Goal: Transaction & Acquisition: Purchase product/service

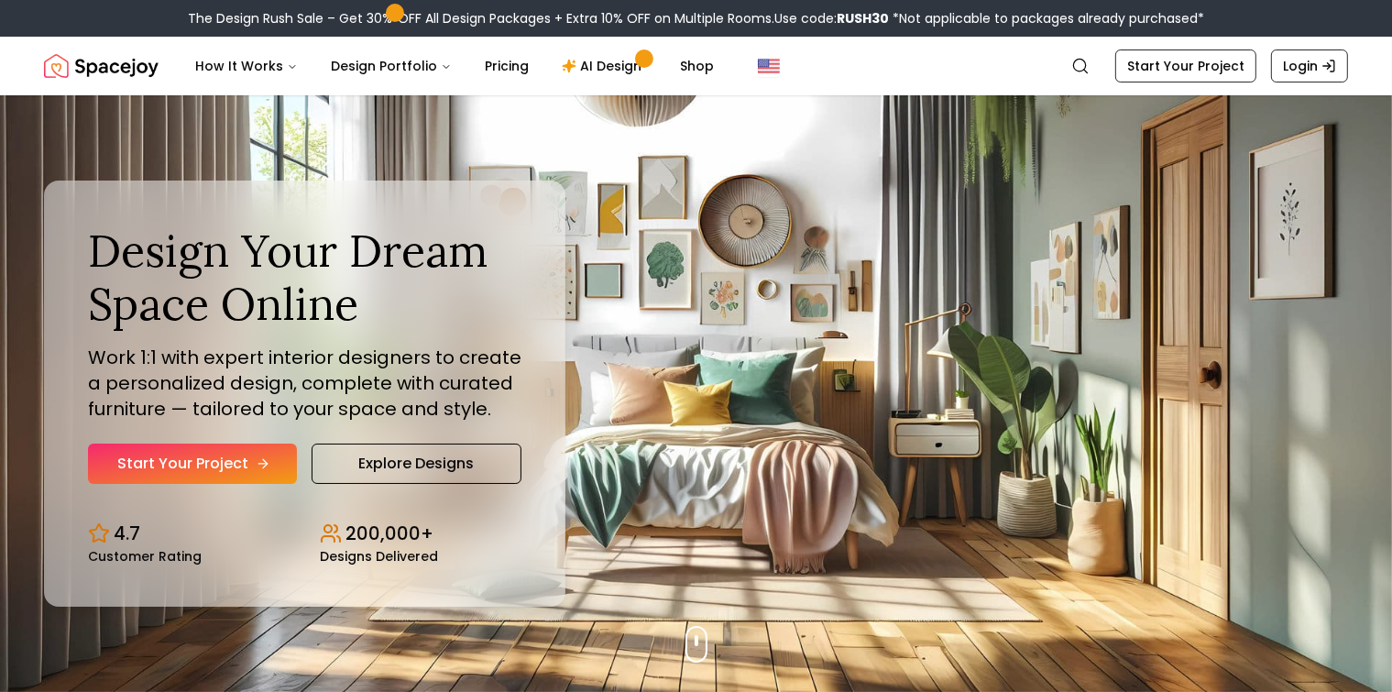
click at [207, 451] on link "Start Your Project" at bounding box center [192, 464] width 209 height 40
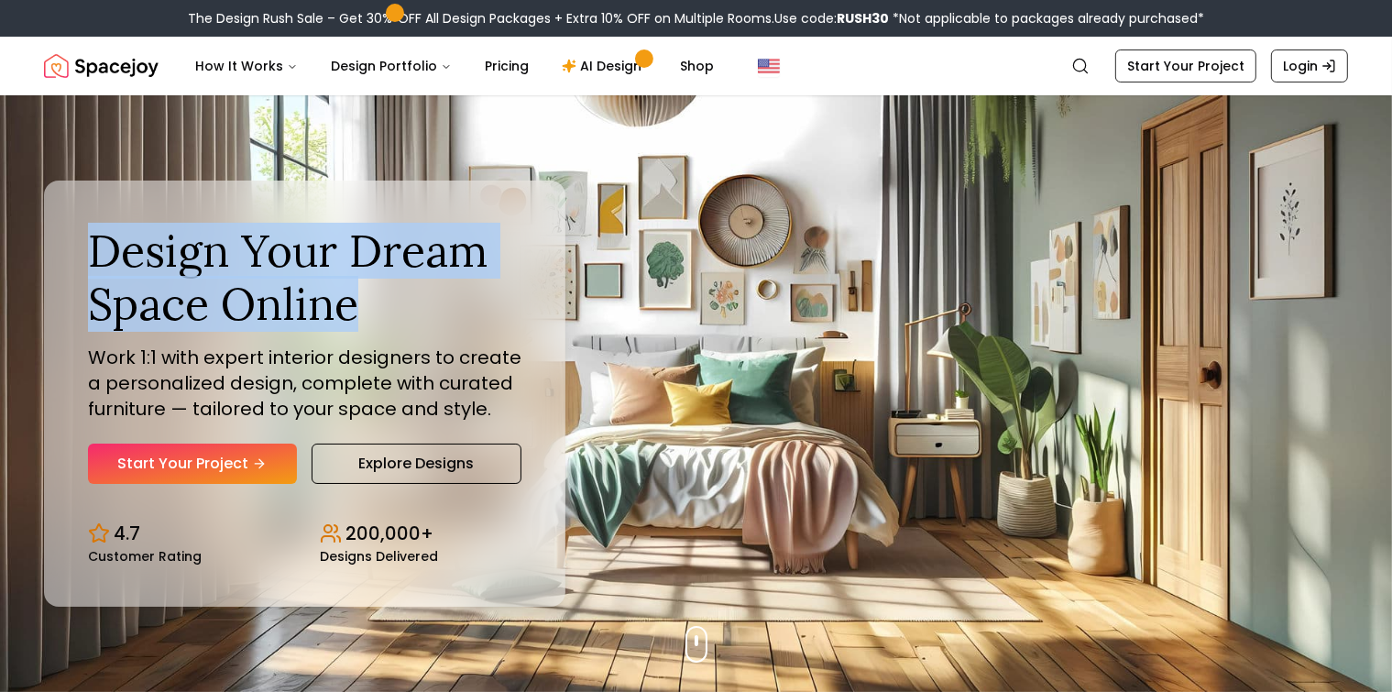
drag, startPoint x: 95, startPoint y: 252, endPoint x: 477, endPoint y: 318, distance: 387.0
click at [477, 318] on h1 "Design Your Dream Space Online" at bounding box center [305, 277] width 434 height 105
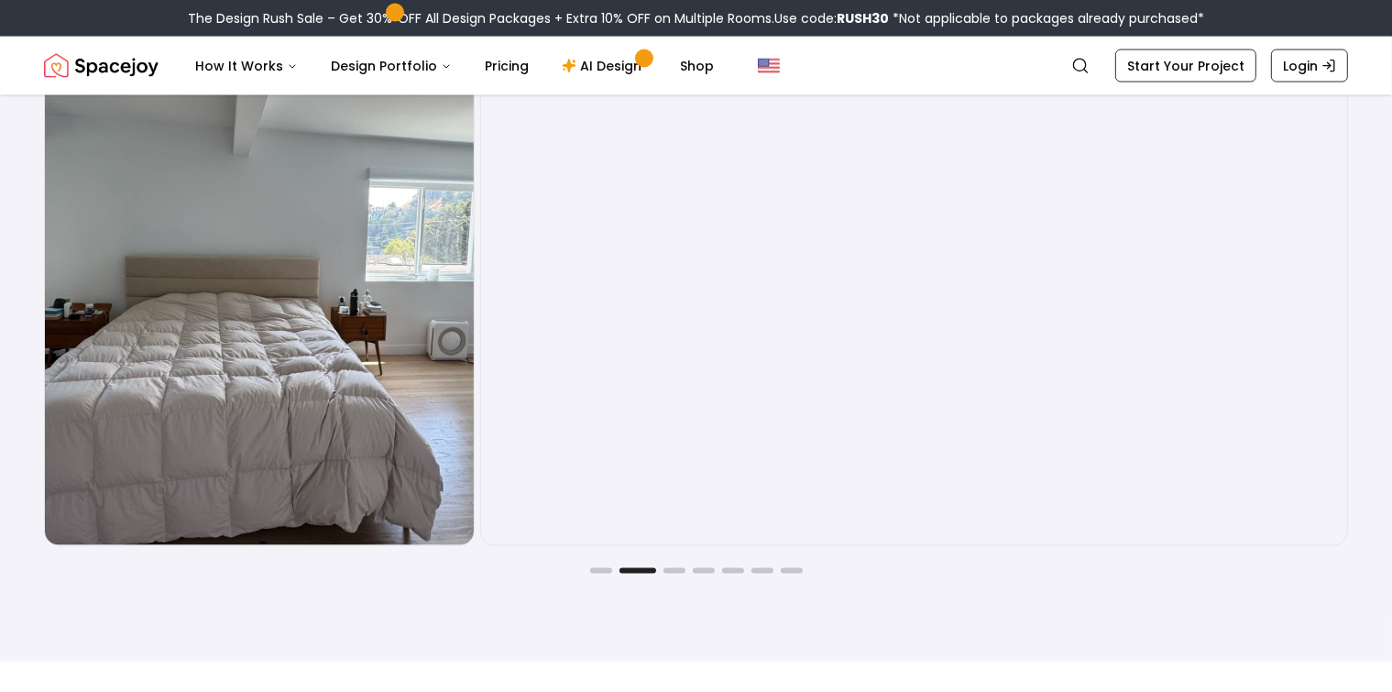
scroll to position [3025, 0]
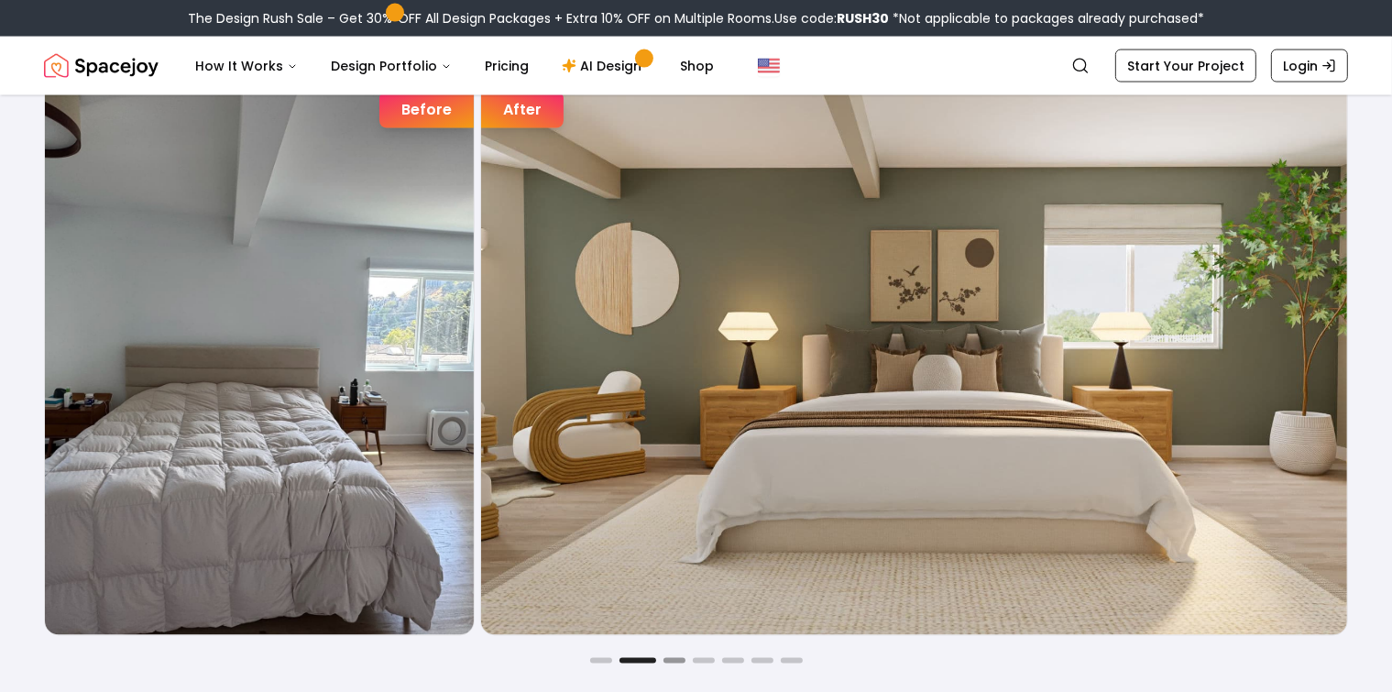
click at [676, 661] on button "Go to slide 3" at bounding box center [675, 660] width 22 height 5
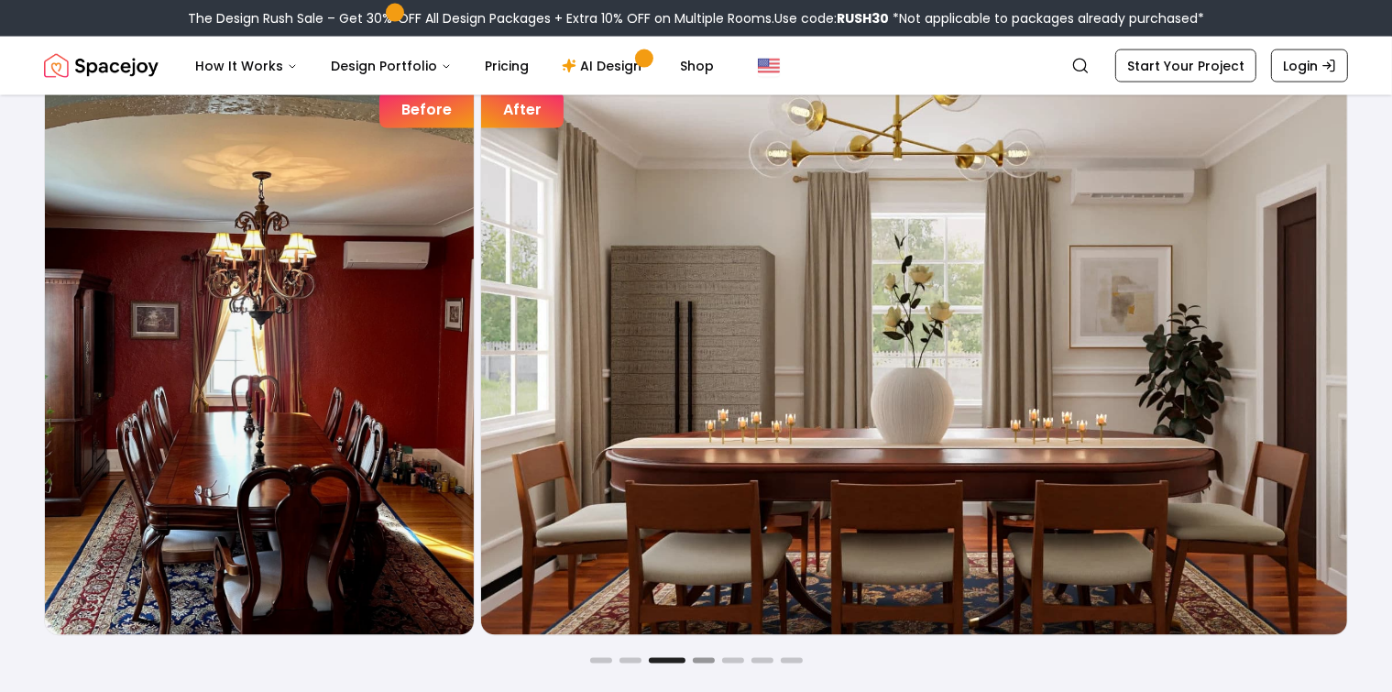
click at [701, 660] on button "Go to slide 4" at bounding box center [704, 660] width 22 height 5
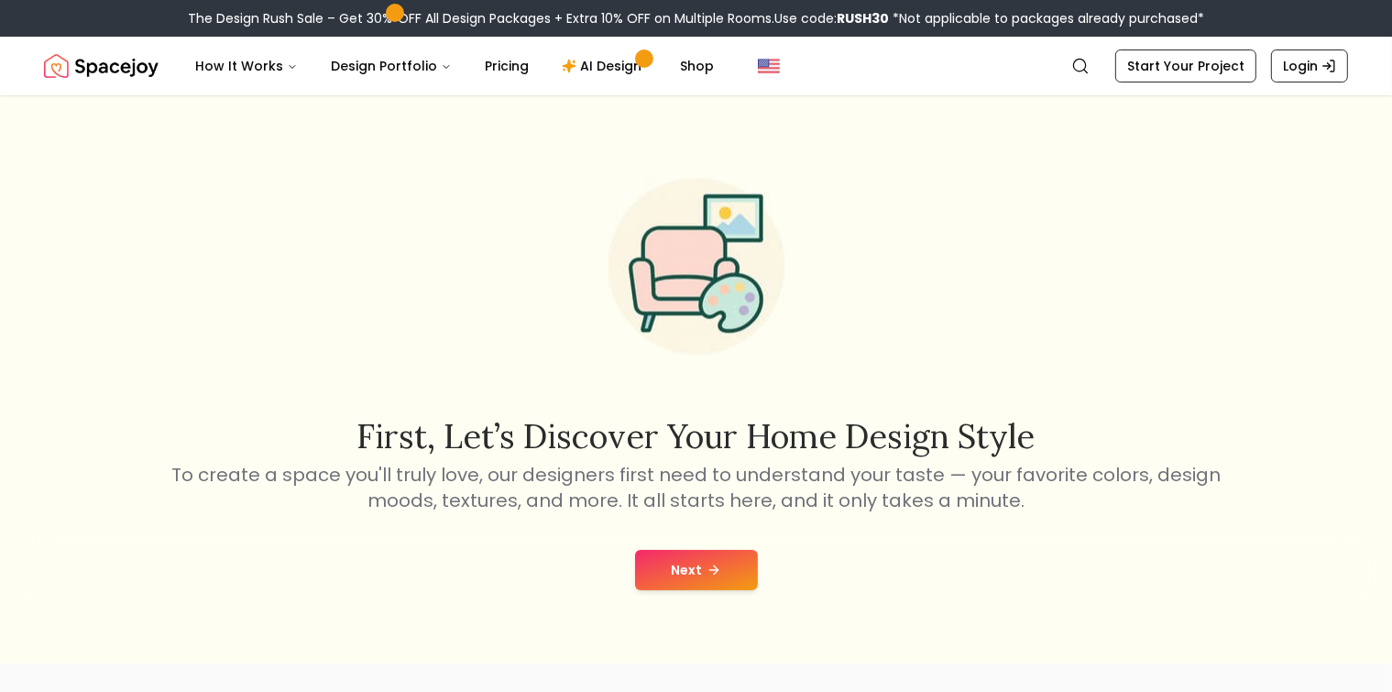
click at [726, 564] on button "Next" at bounding box center [696, 570] width 123 height 40
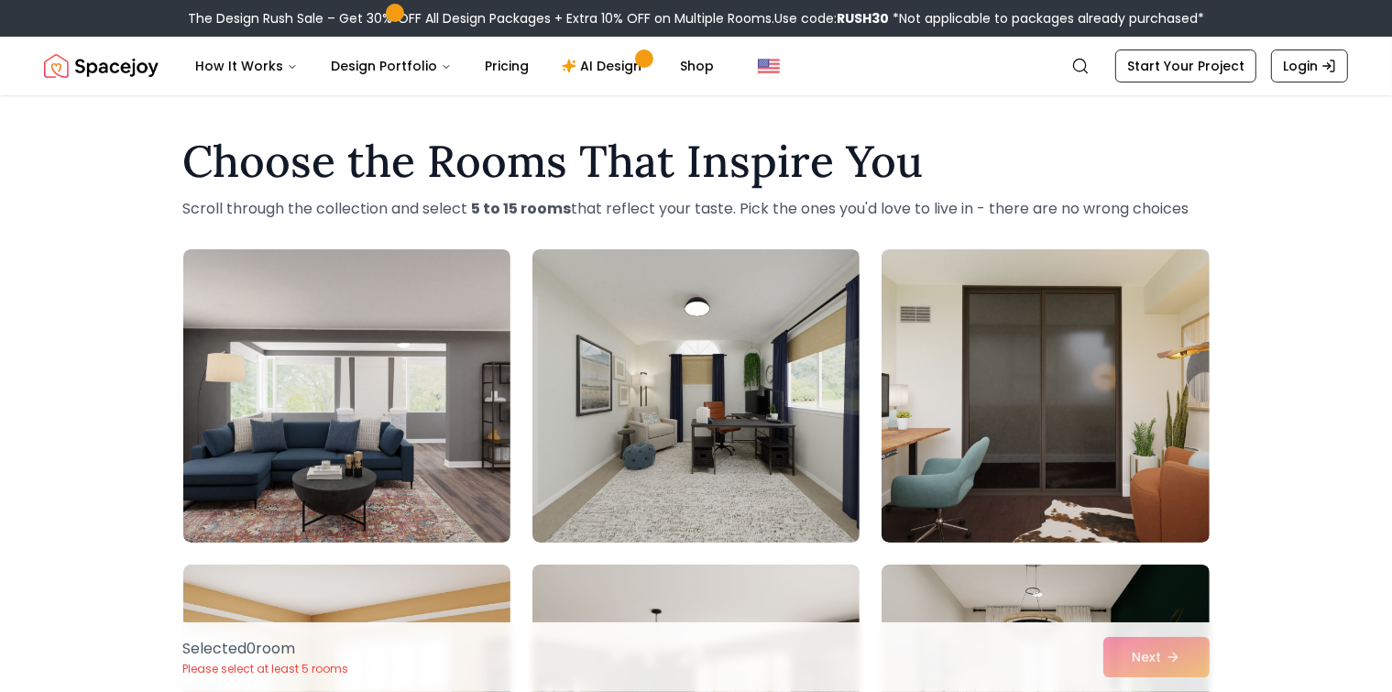
click at [106, 64] on img "Spacejoy" at bounding box center [101, 66] width 115 height 37
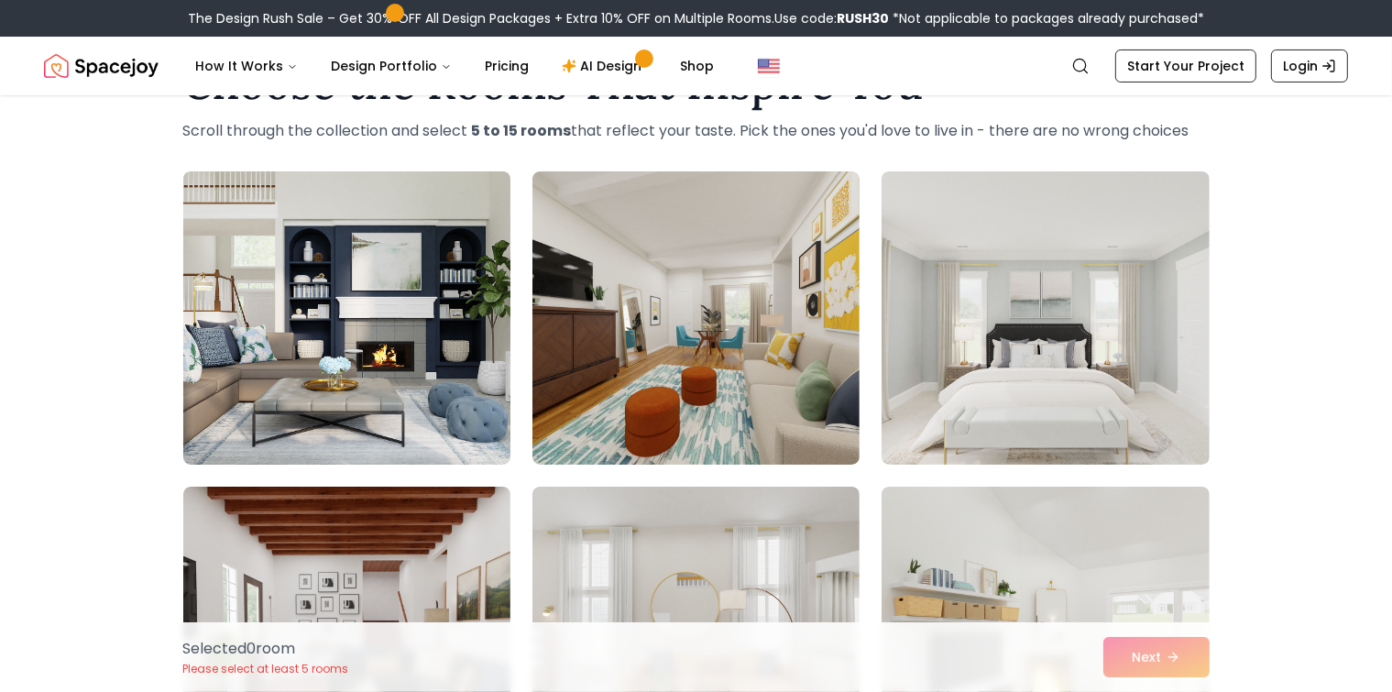
scroll to position [183, 0]
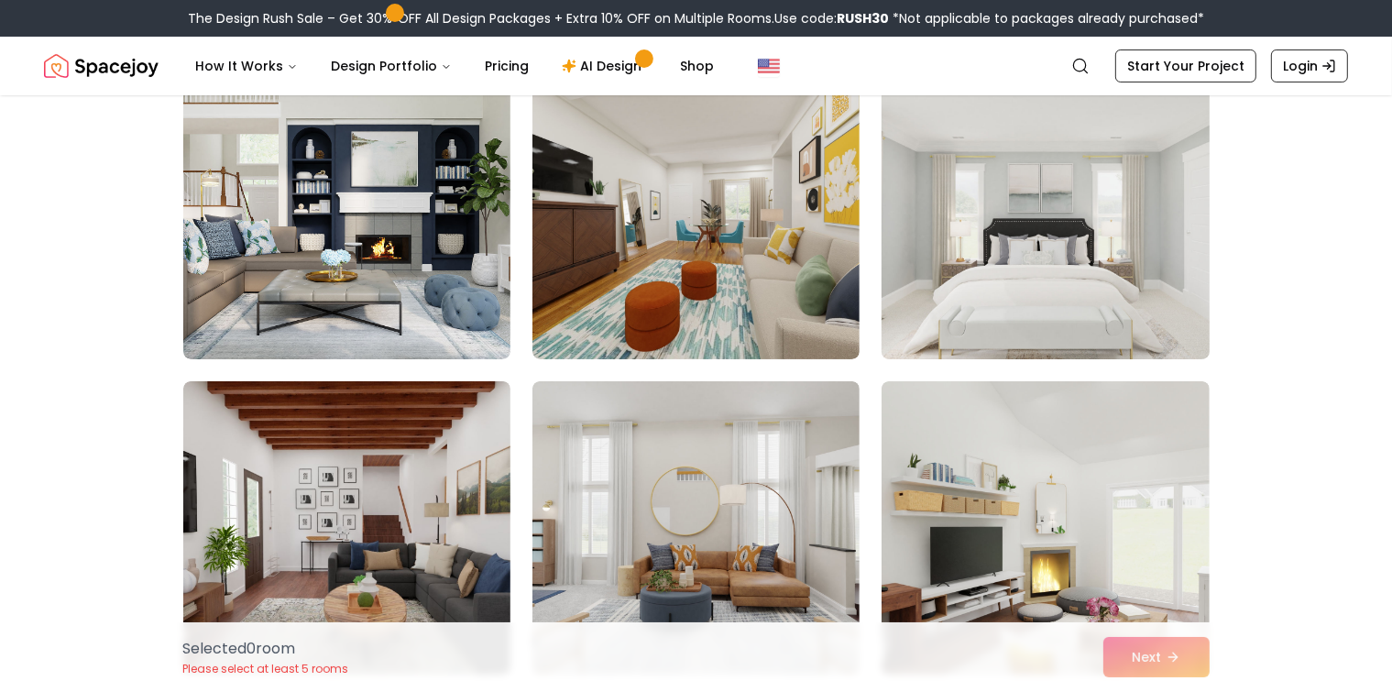
click at [1082, 208] on img at bounding box center [1046, 213] width 344 height 308
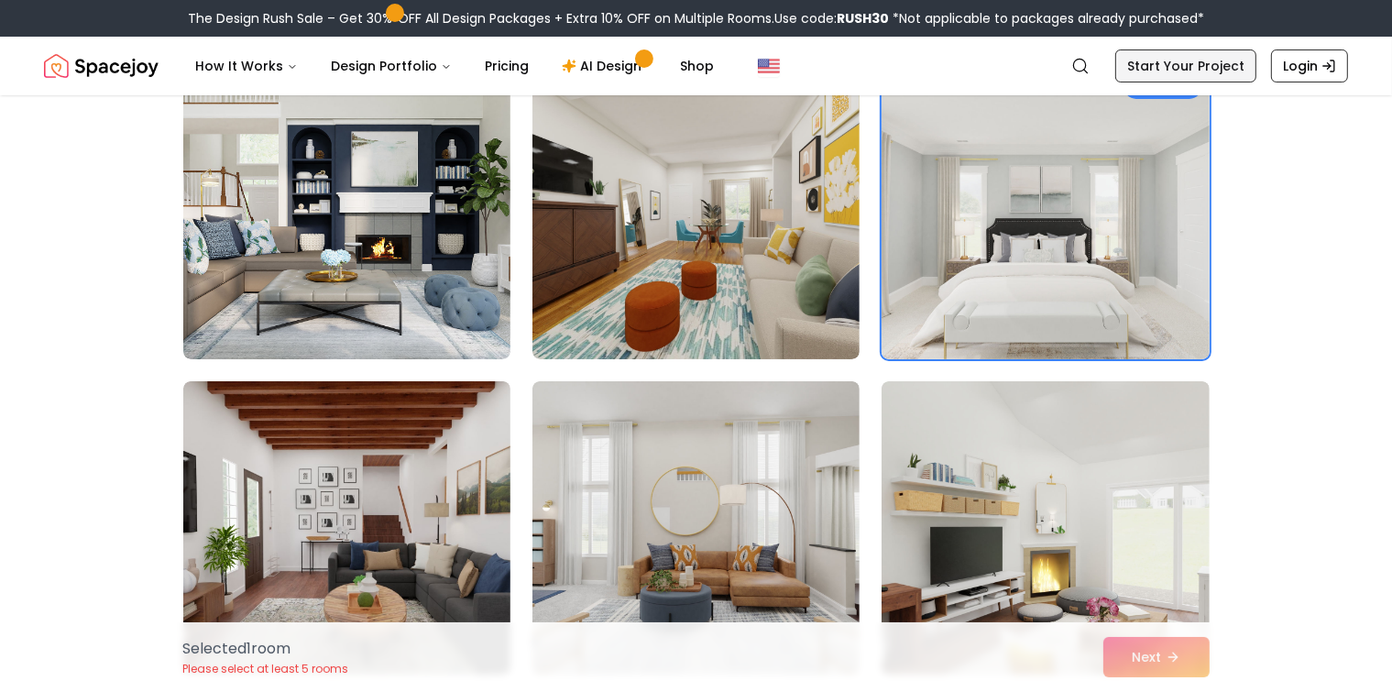
click at [1203, 53] on link "Start Your Project" at bounding box center [1186, 65] width 141 height 33
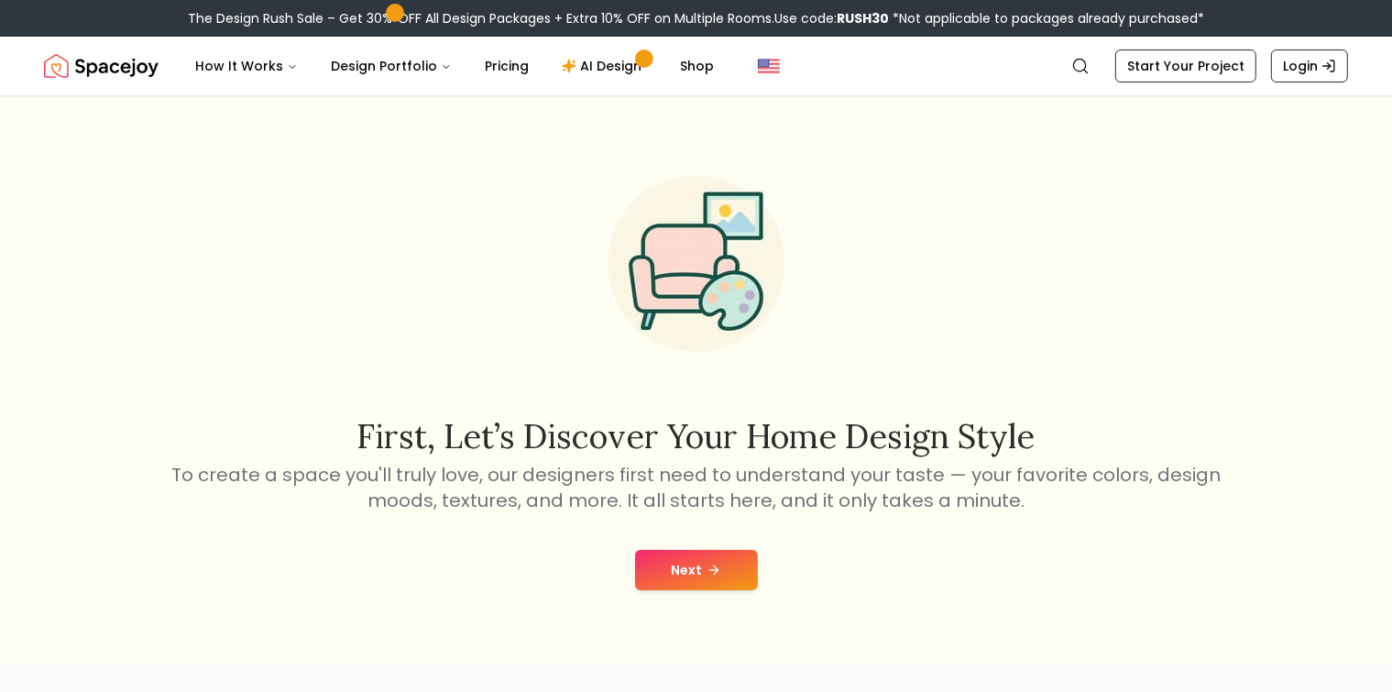
click at [735, 577] on button "Next" at bounding box center [696, 570] width 123 height 40
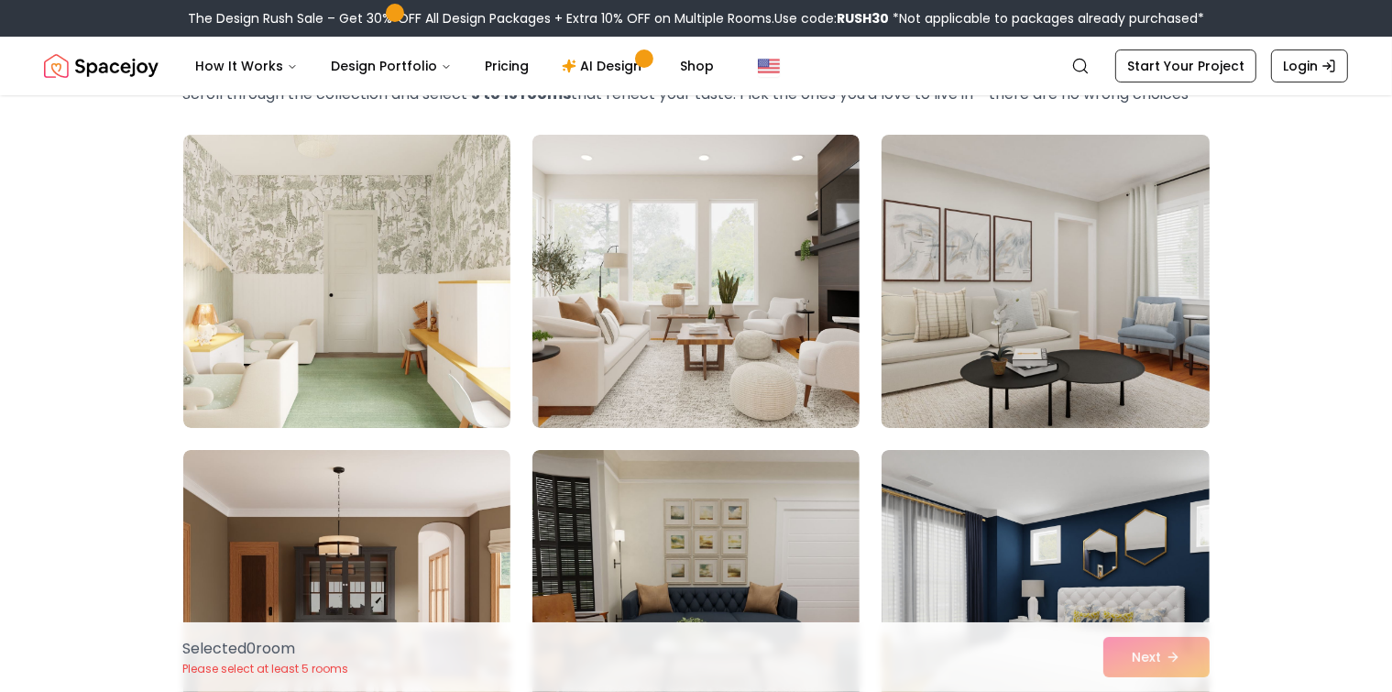
scroll to position [183, 0]
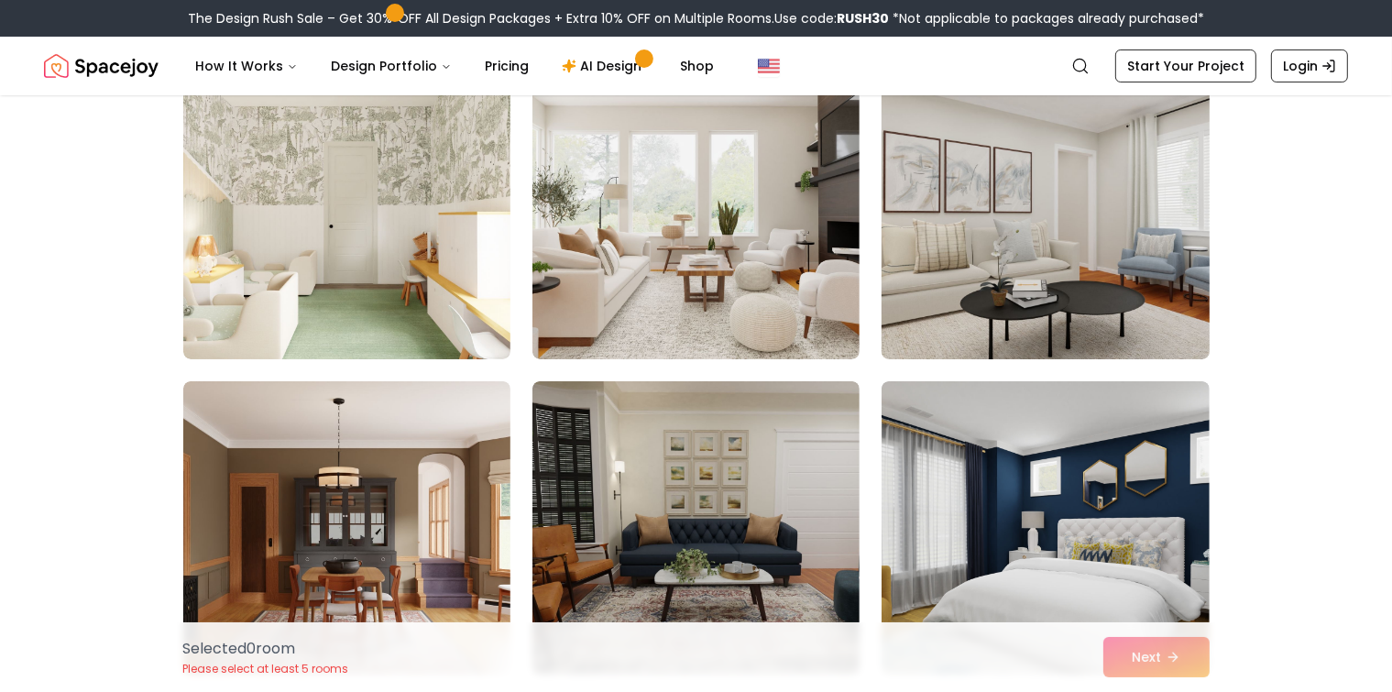
click at [1034, 284] on img at bounding box center [1046, 213] width 344 height 308
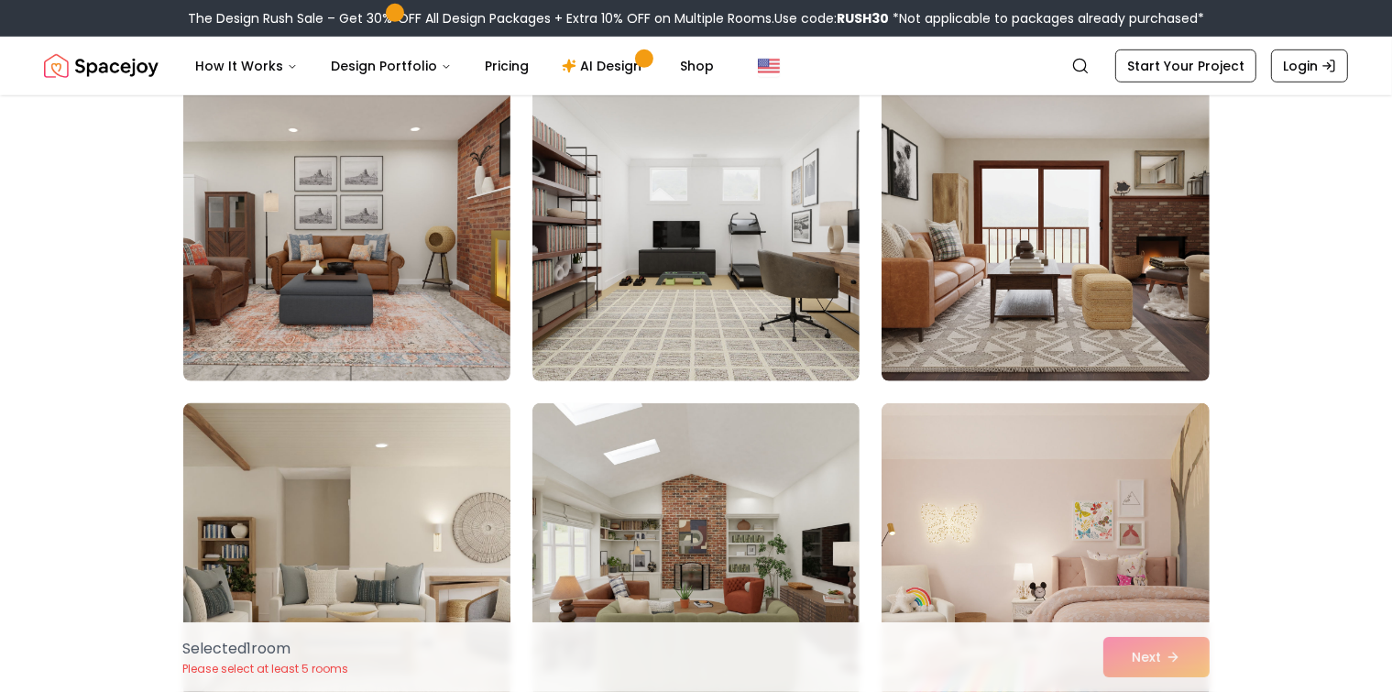
scroll to position [1283, 0]
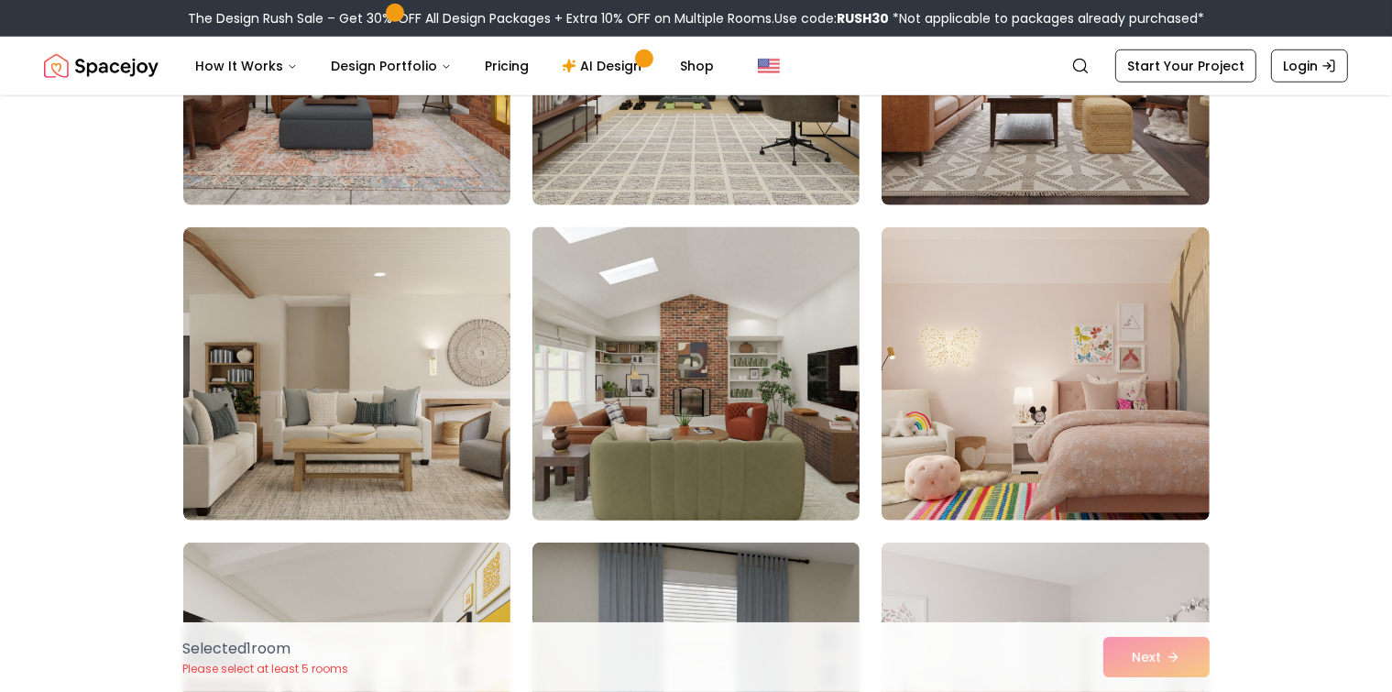
click at [799, 395] on img at bounding box center [696, 374] width 344 height 308
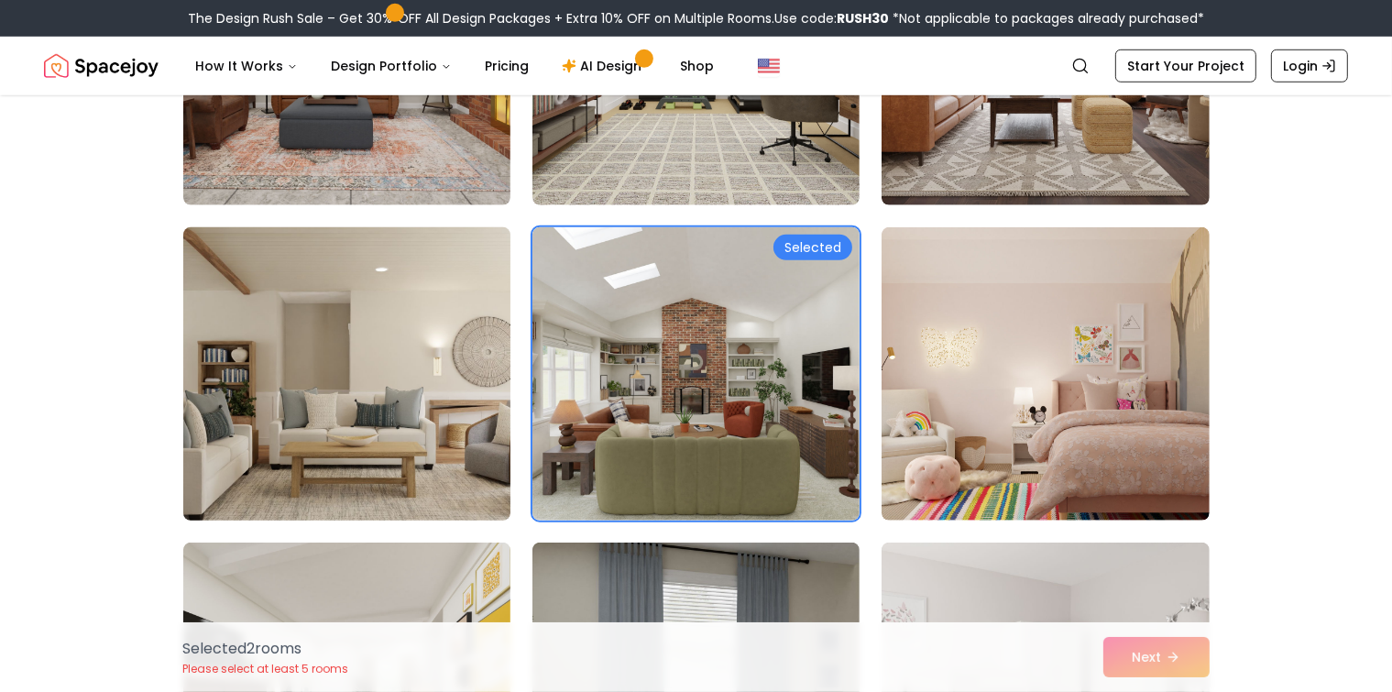
click at [334, 372] on img at bounding box center [347, 374] width 344 height 308
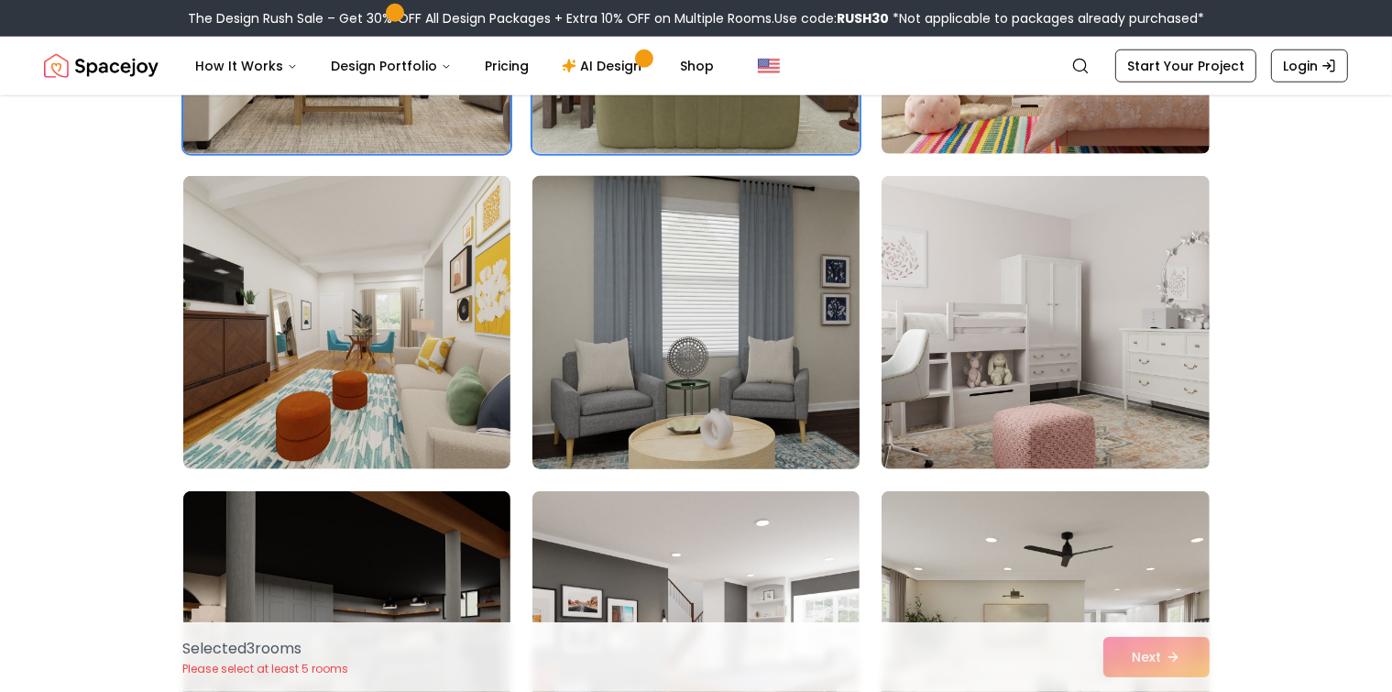
click at [652, 305] on img at bounding box center [696, 323] width 344 height 308
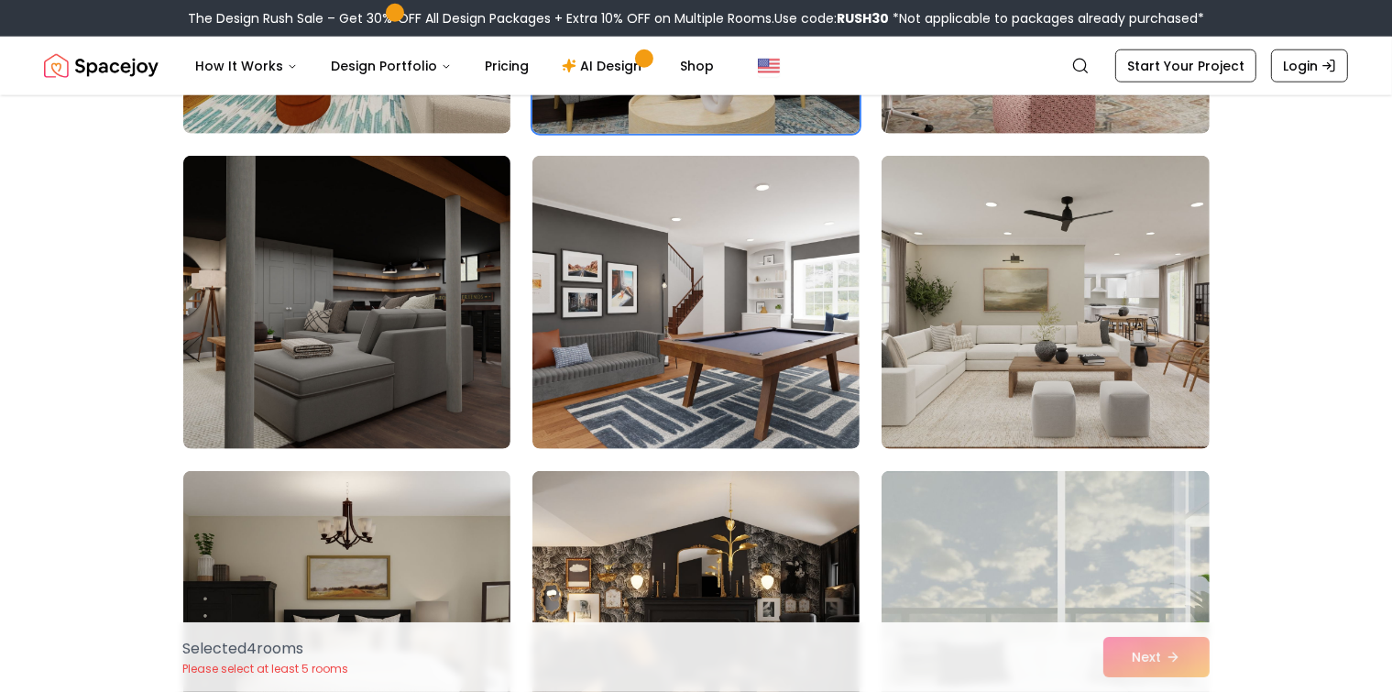
scroll to position [2108, 0]
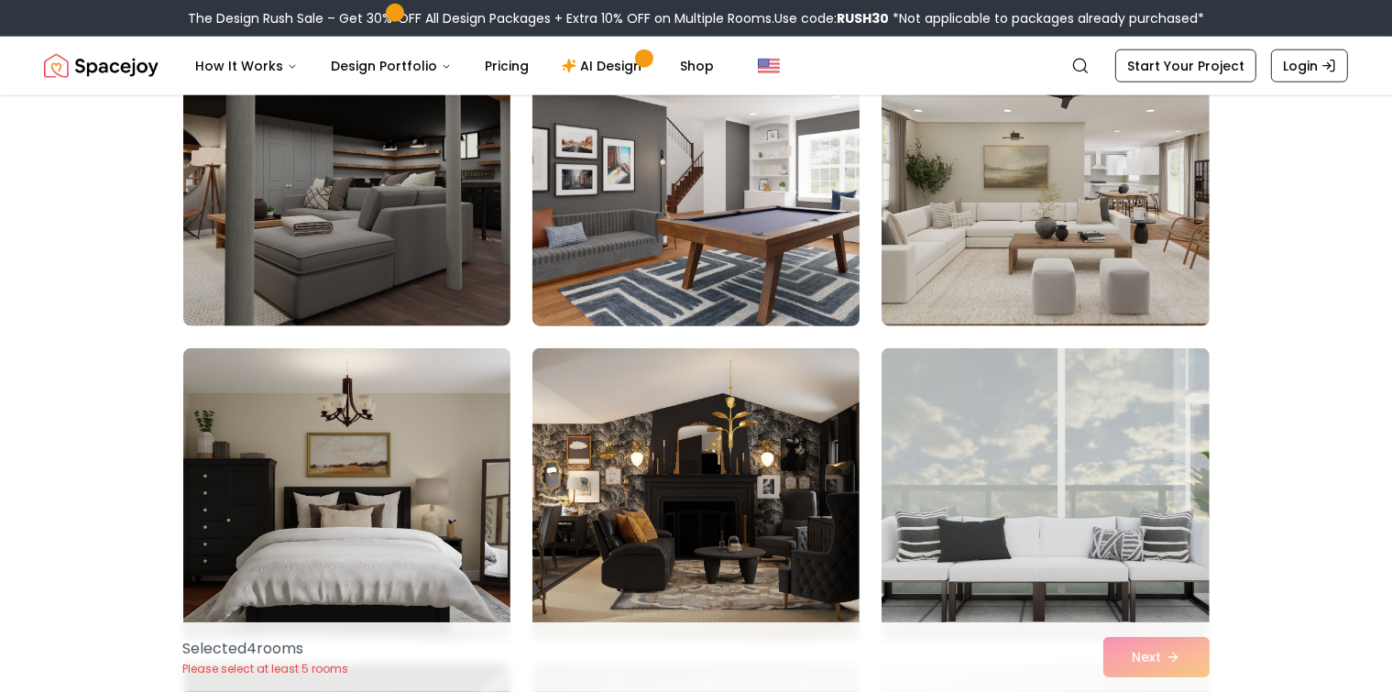
click at [660, 217] on img at bounding box center [696, 180] width 344 height 308
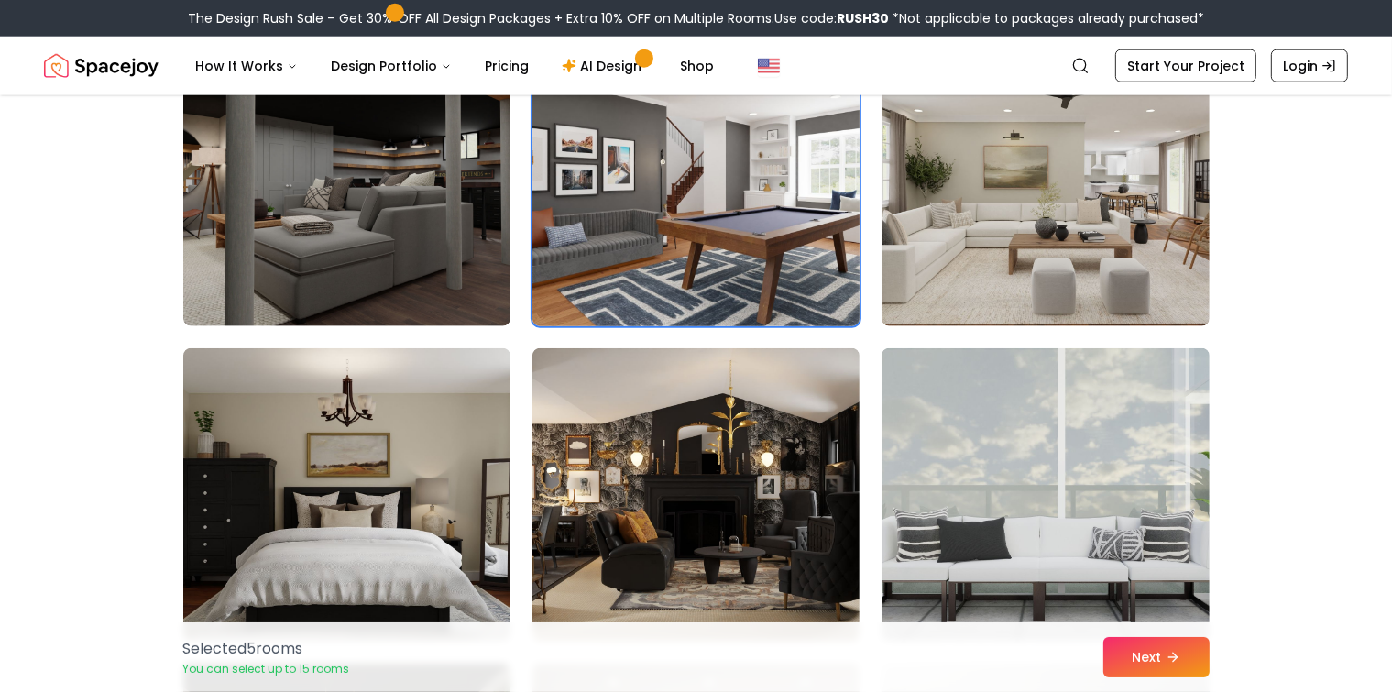
click at [549, 226] on img at bounding box center [696, 180] width 344 height 308
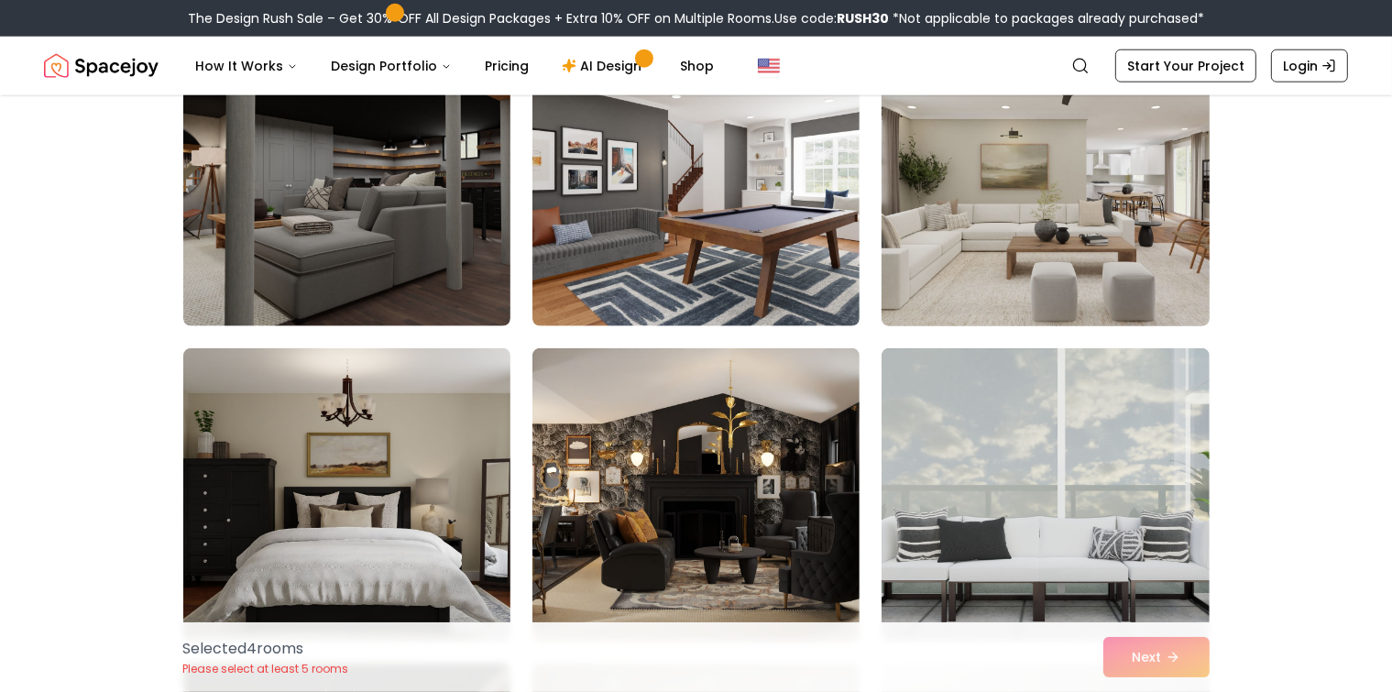
click at [1037, 192] on img at bounding box center [1046, 180] width 344 height 308
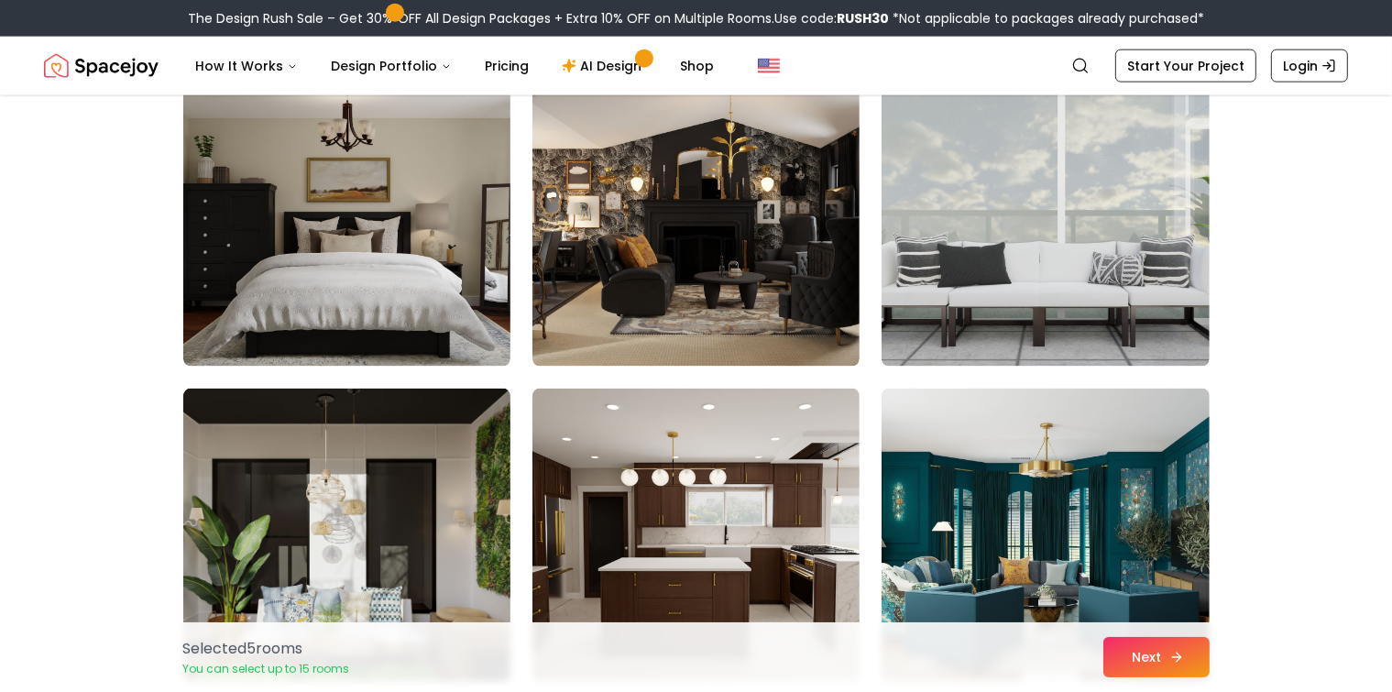
click at [1184, 662] on button "Next" at bounding box center [1157, 657] width 106 height 40
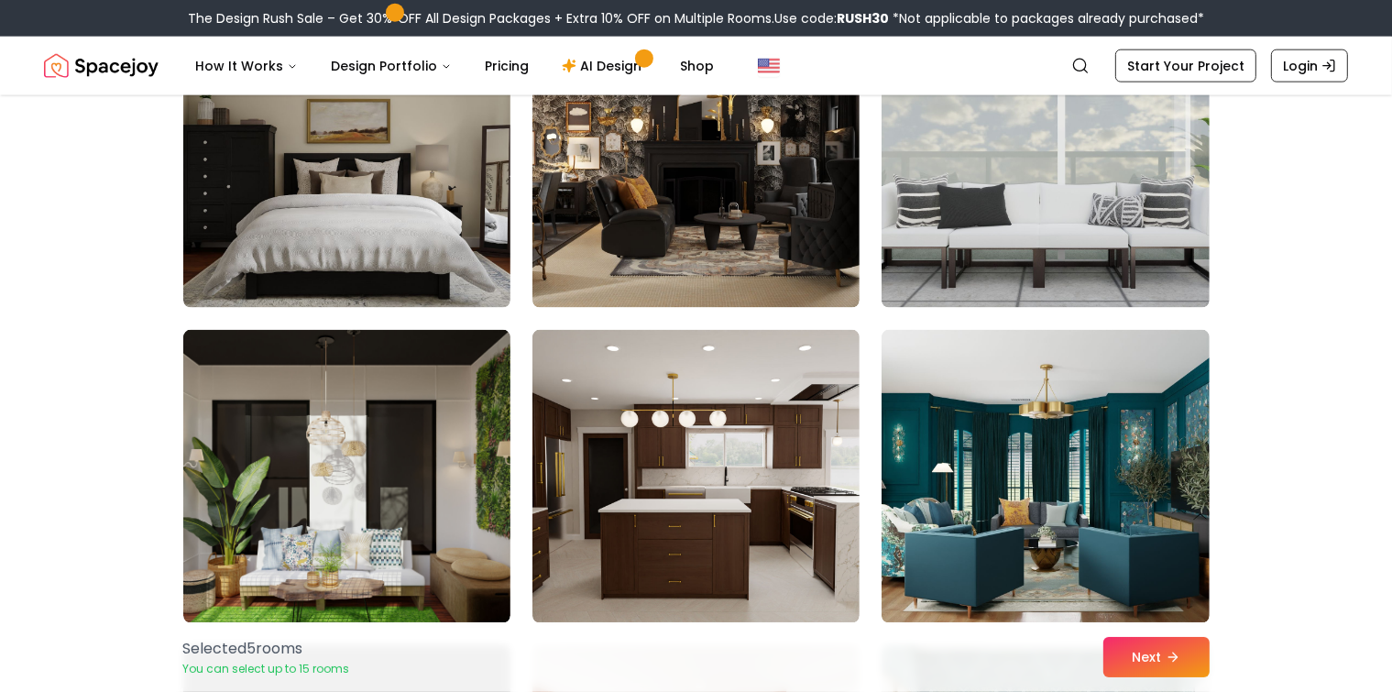
scroll to position [2383, 0]
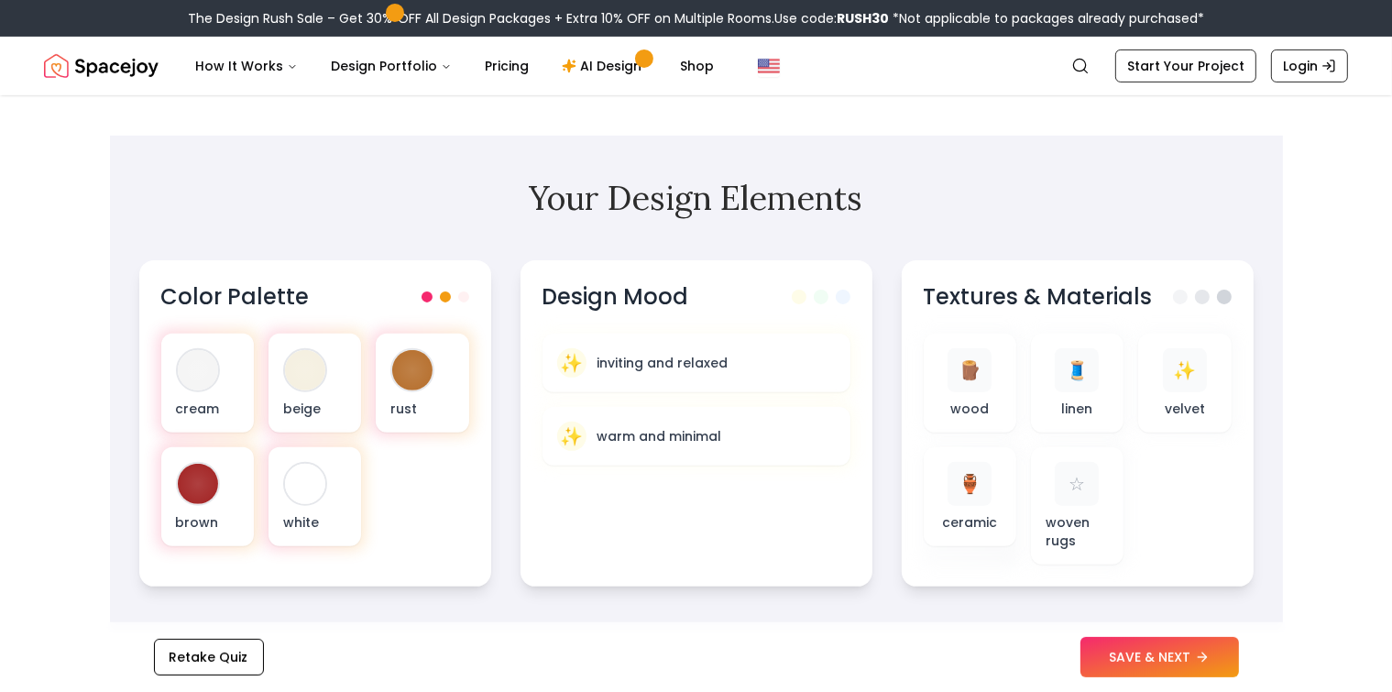
scroll to position [642, 0]
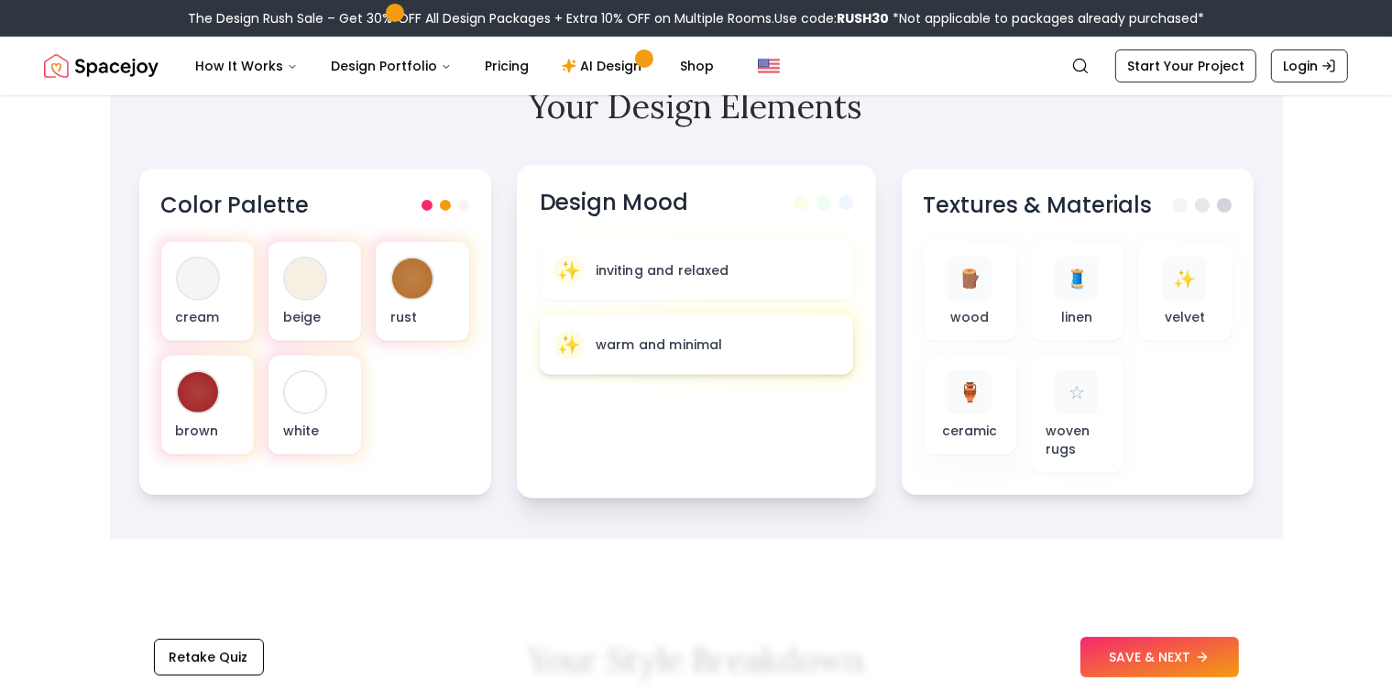
click at [671, 346] on p "warm and minimal" at bounding box center [658, 344] width 127 height 18
click at [603, 342] on p "warm and minimal" at bounding box center [658, 344] width 127 height 18
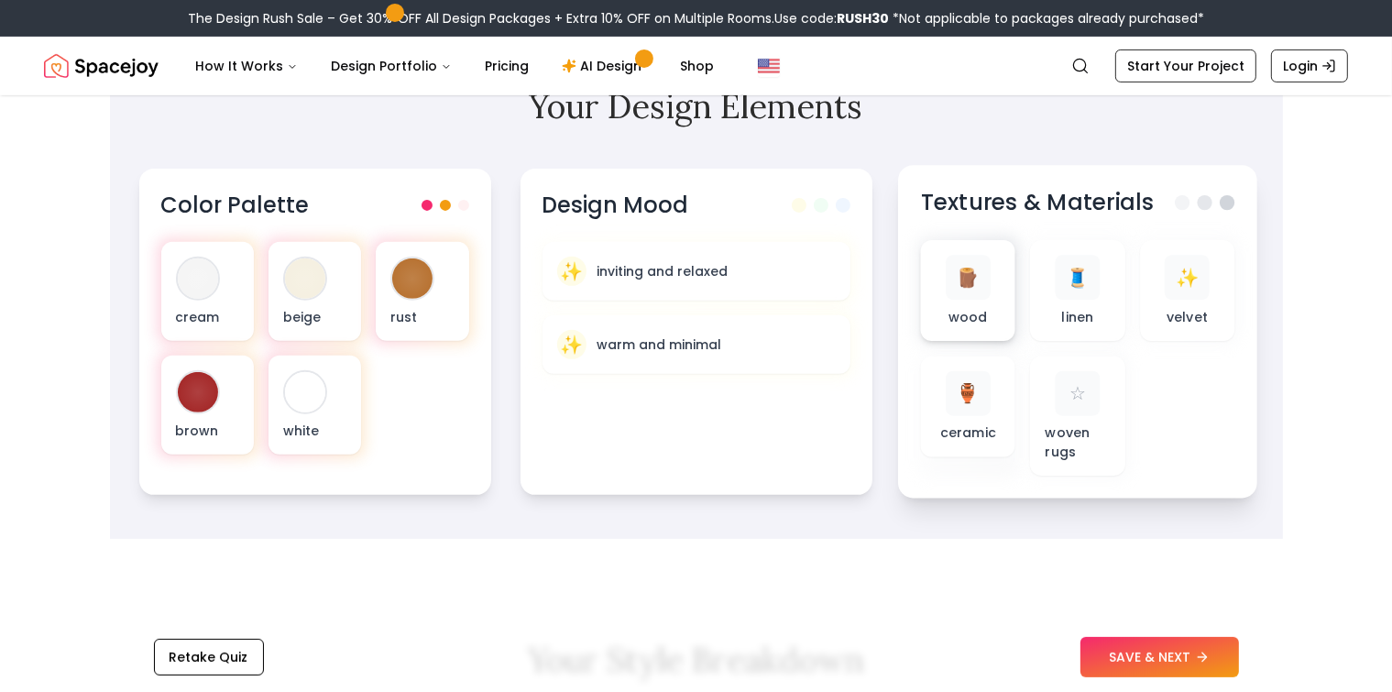
click at [964, 293] on div "🪵" at bounding box center [967, 277] width 45 height 45
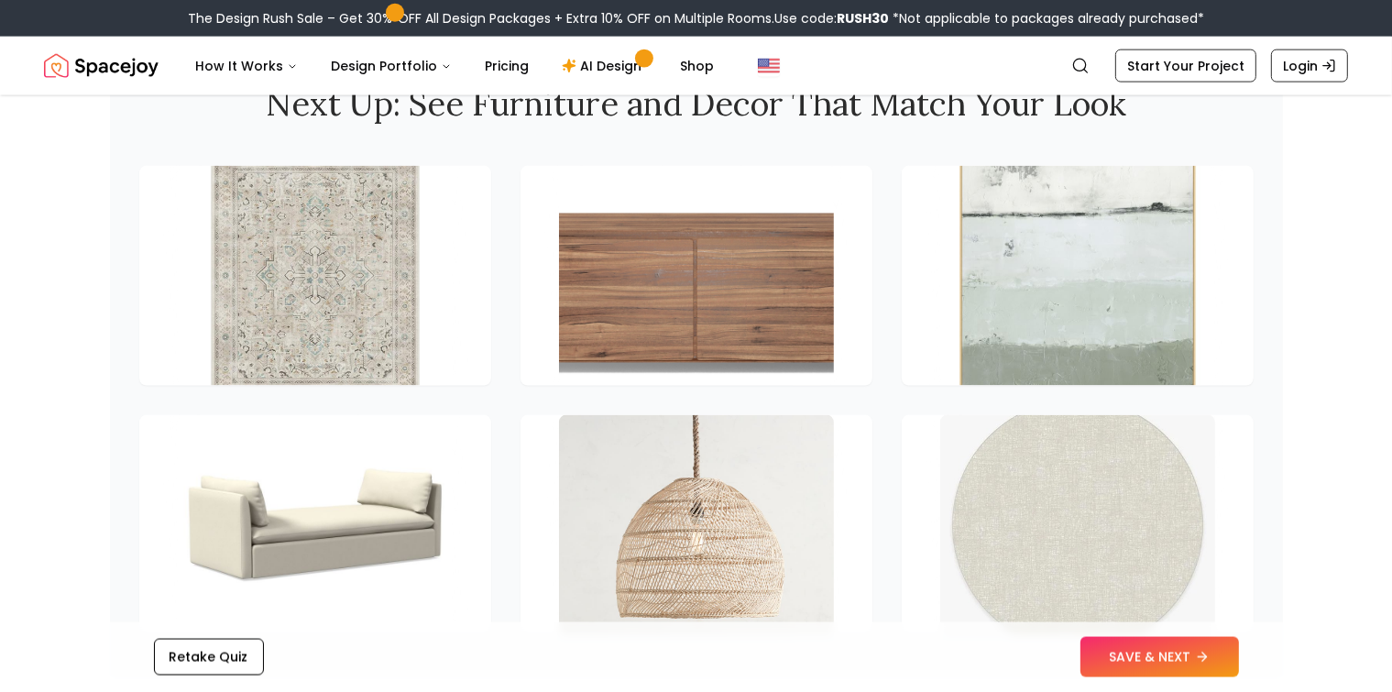
scroll to position [2567, 0]
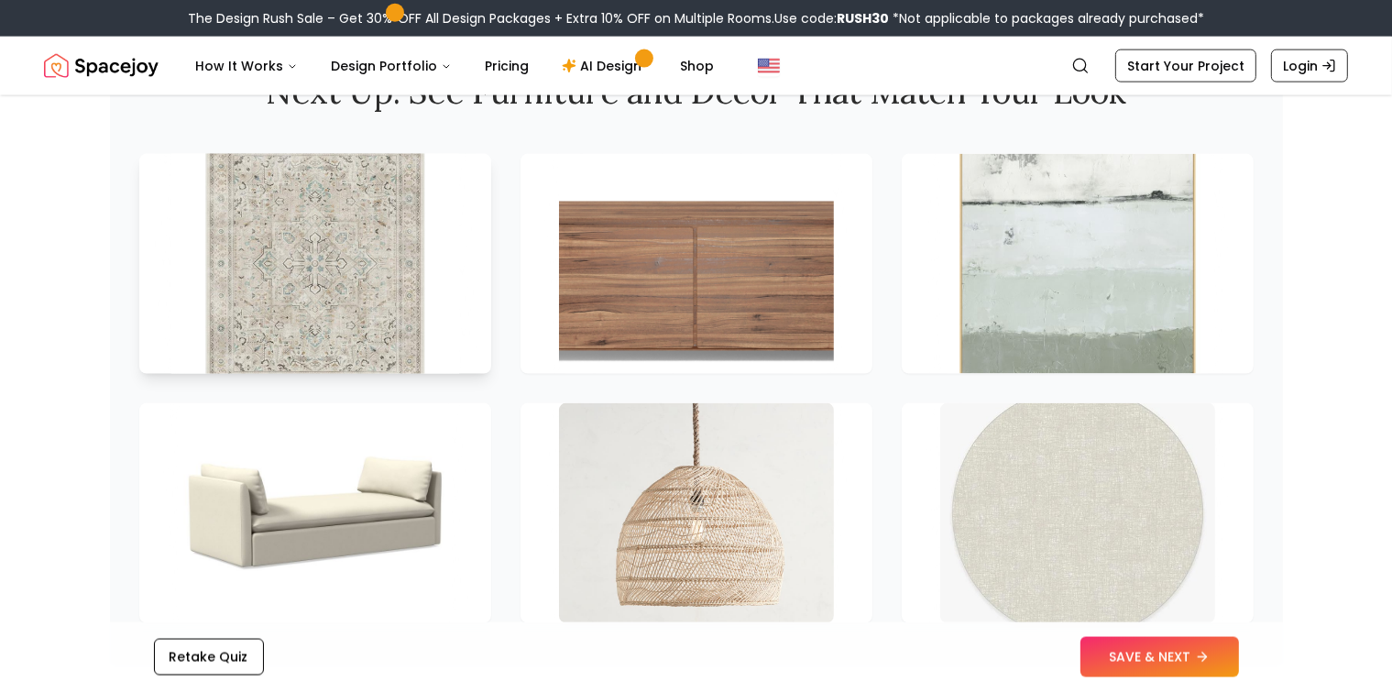
click at [359, 279] on img at bounding box center [314, 263] width 289 height 231
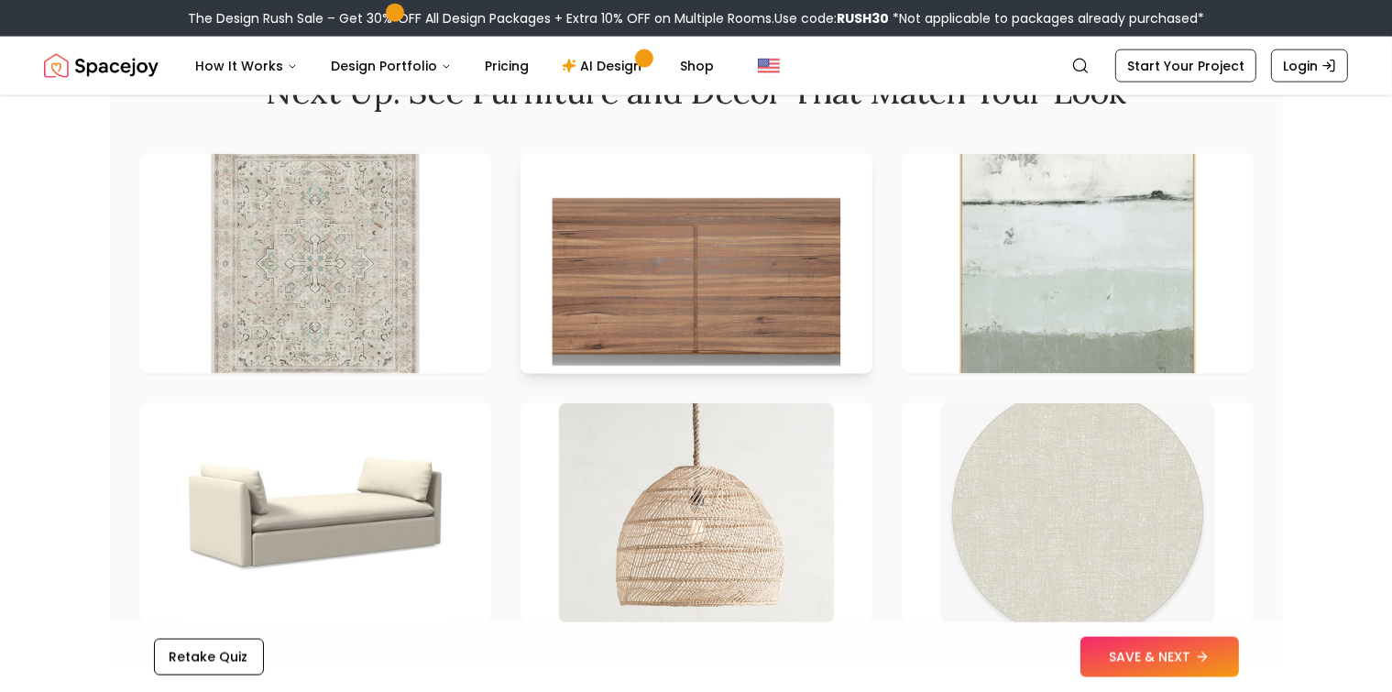
click at [741, 263] on img at bounding box center [696, 263] width 289 height 231
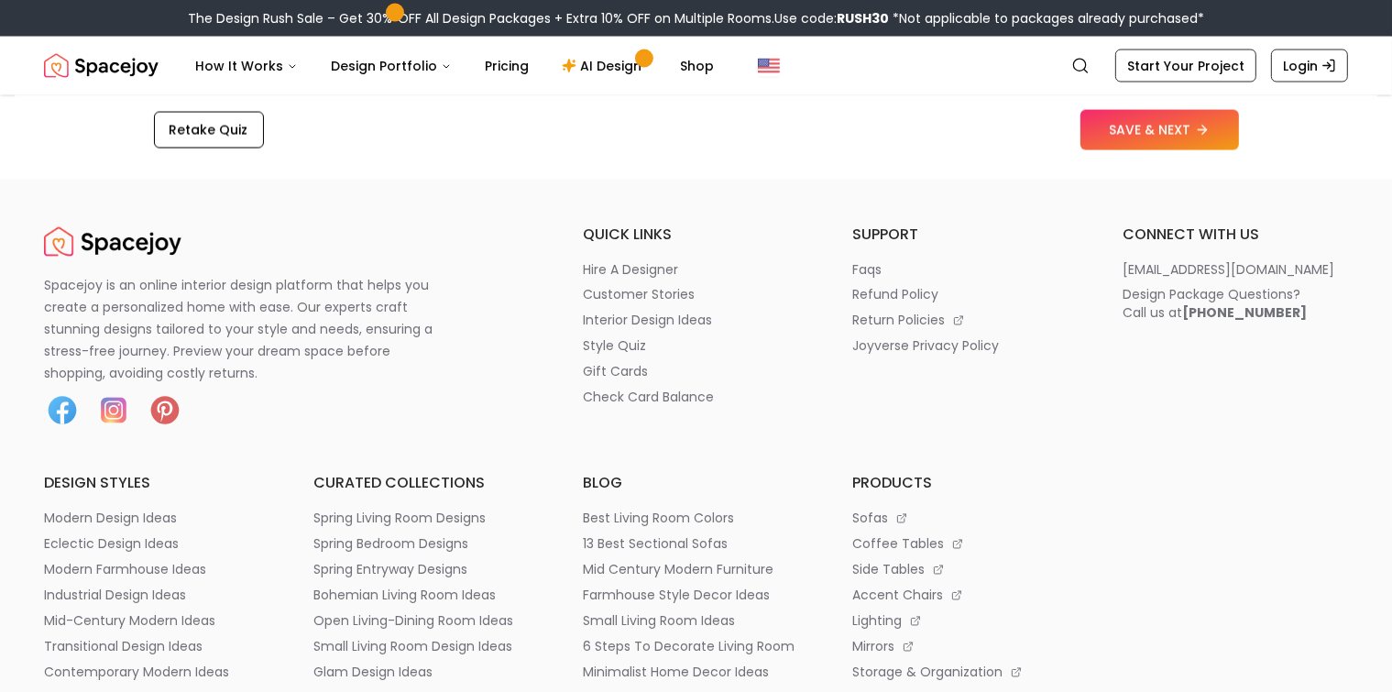
scroll to position [3208, 0]
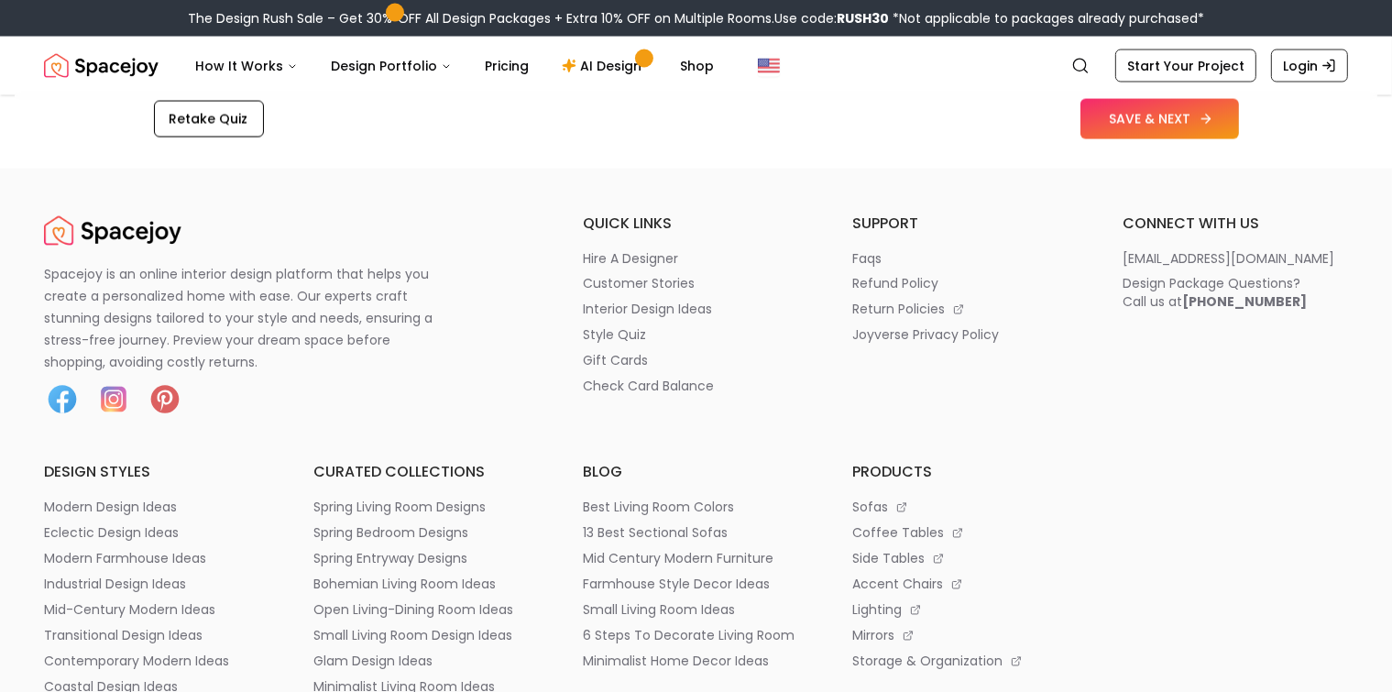
click at [1138, 112] on button "SAVE & NEXT" at bounding box center [1160, 119] width 159 height 40
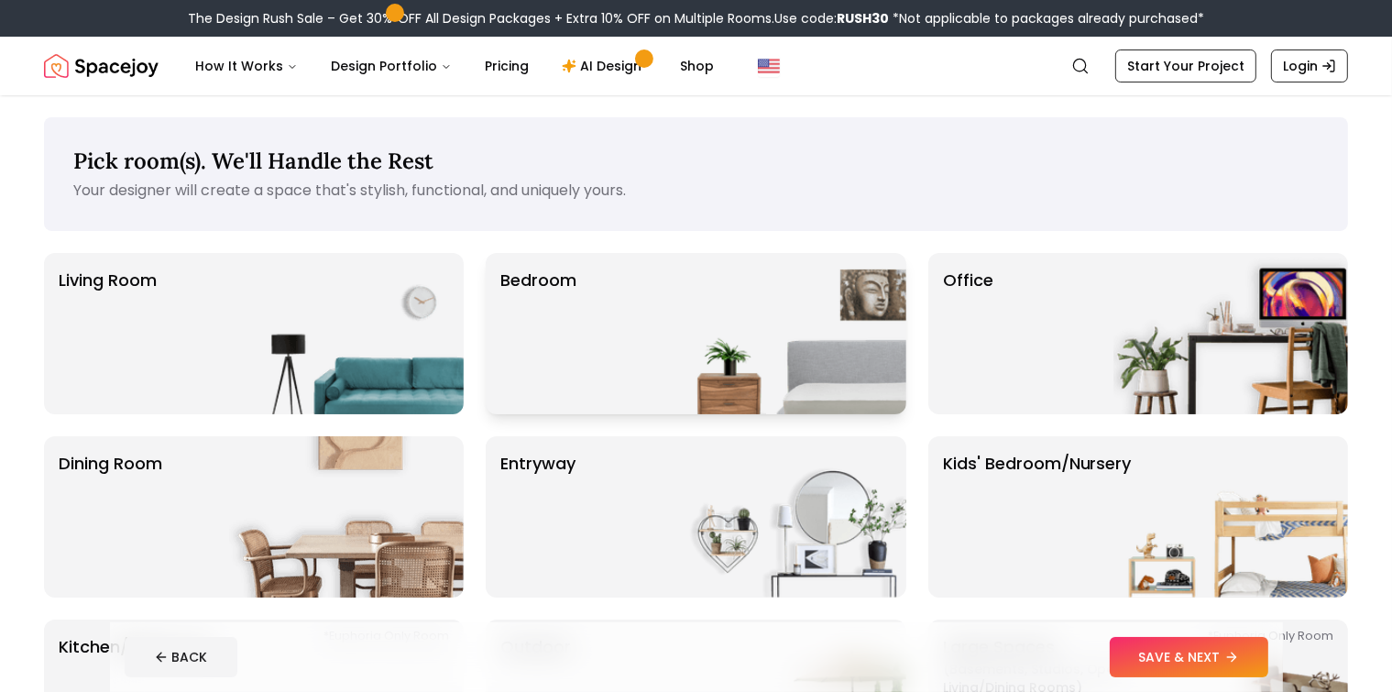
click at [704, 297] on img at bounding box center [789, 333] width 235 height 161
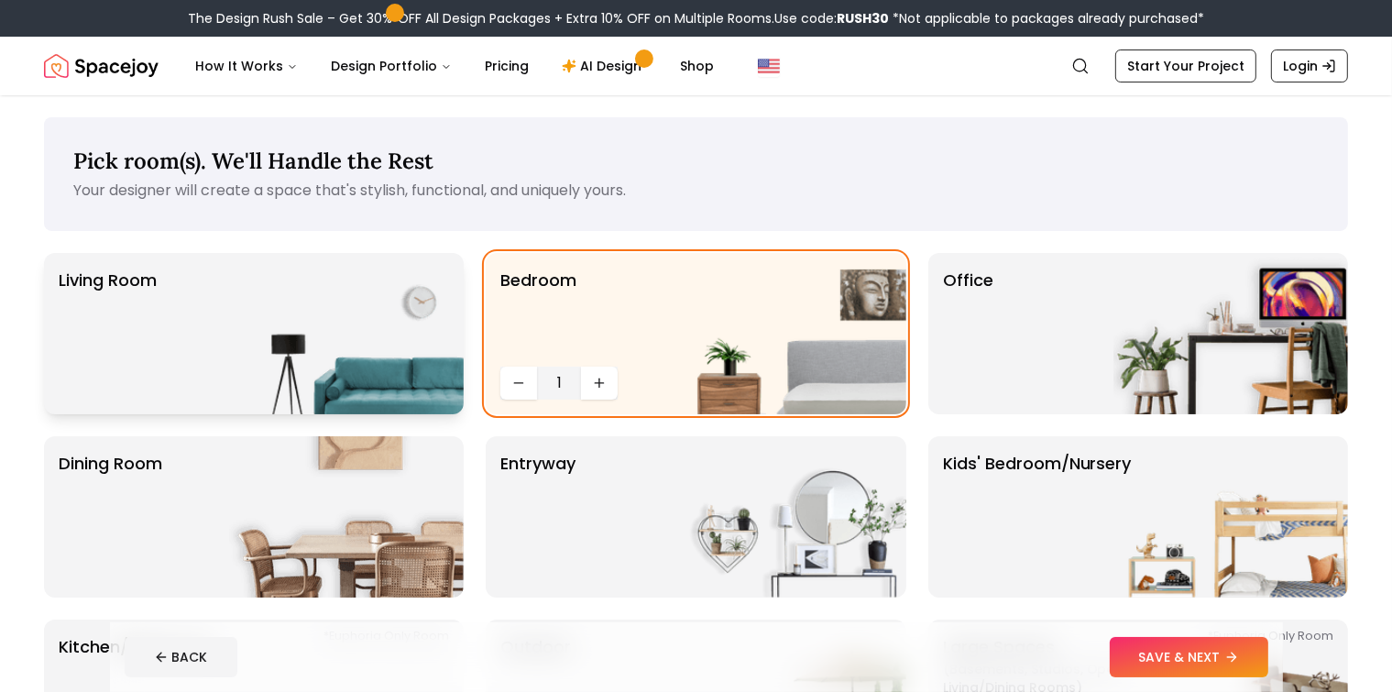
click at [330, 335] on img at bounding box center [346, 333] width 235 height 161
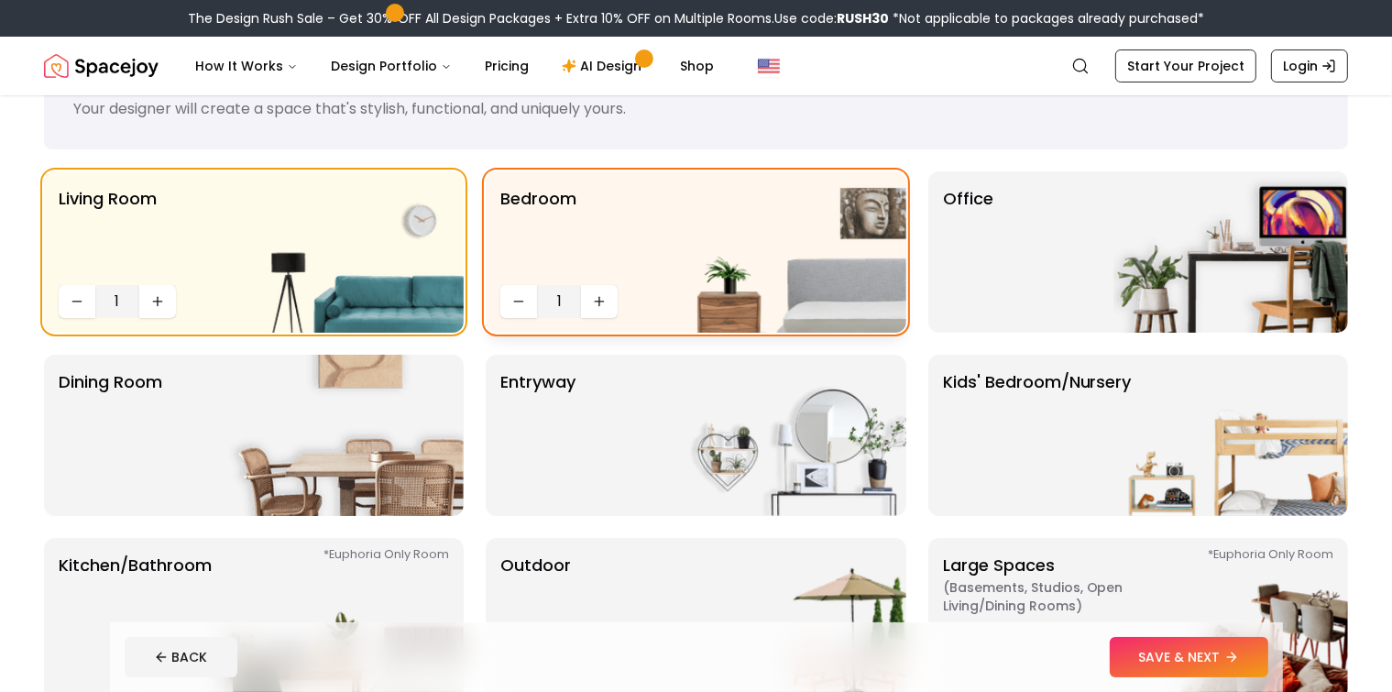
scroll to position [183, 0]
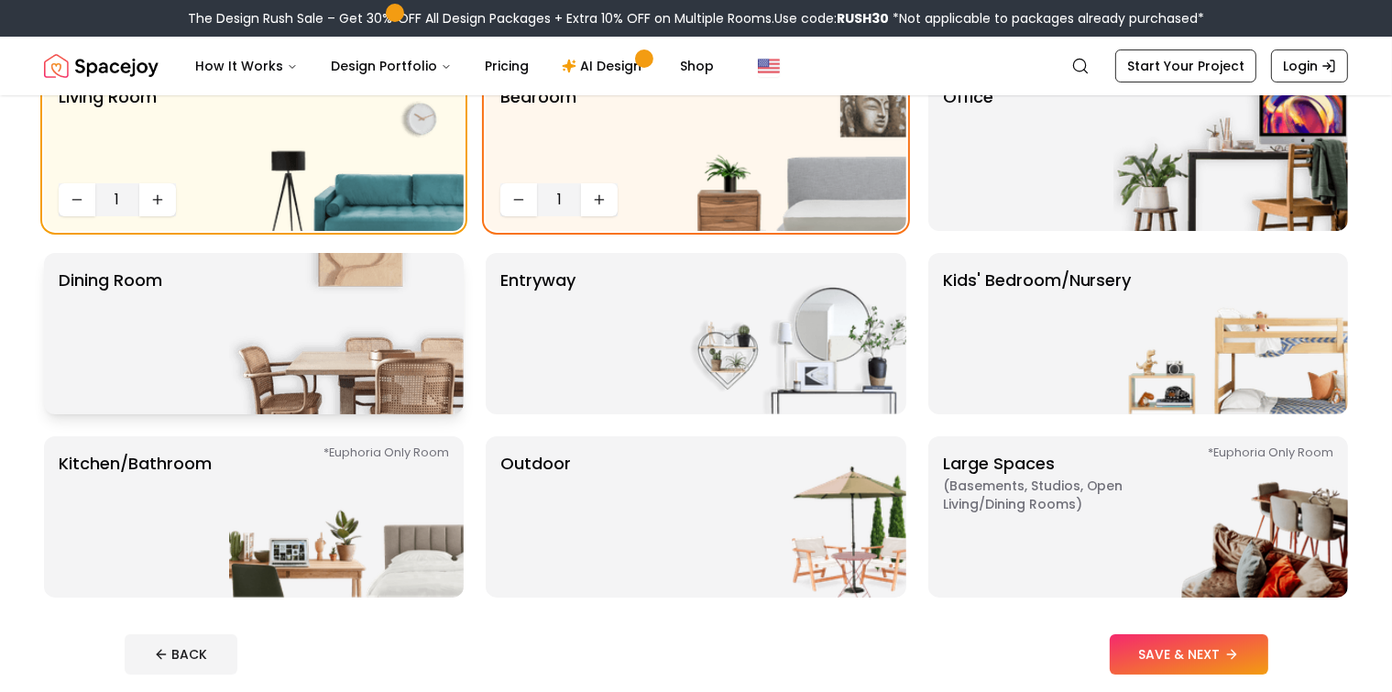
click at [214, 319] on div "Dining Room" at bounding box center [254, 333] width 420 height 161
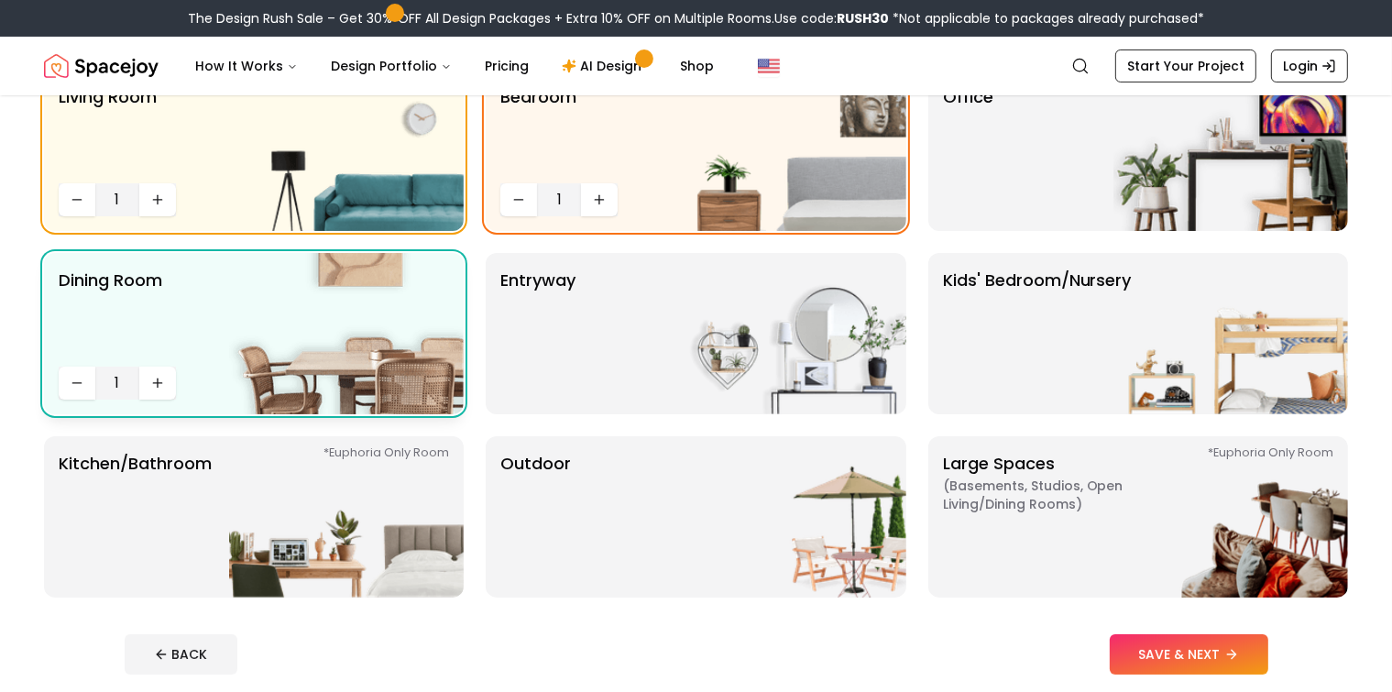
click at [249, 321] on img at bounding box center [346, 333] width 235 height 161
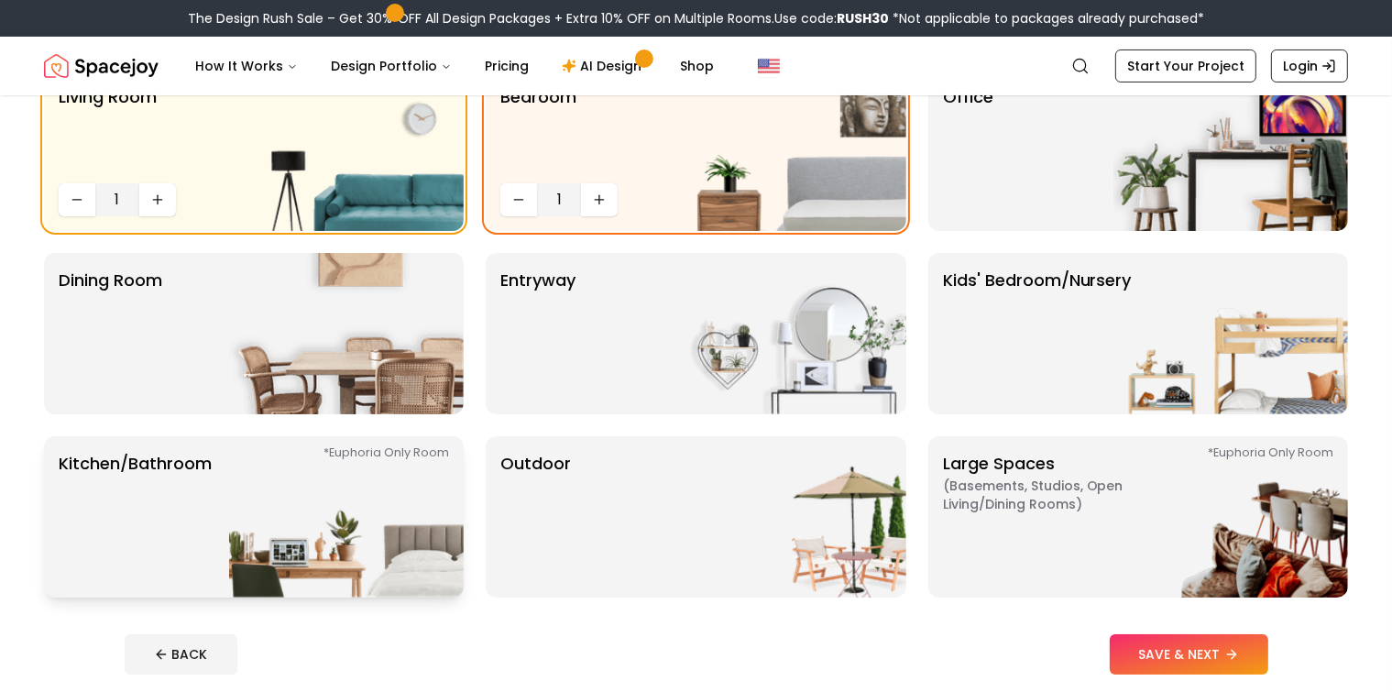
click at [277, 547] on img at bounding box center [346, 516] width 235 height 161
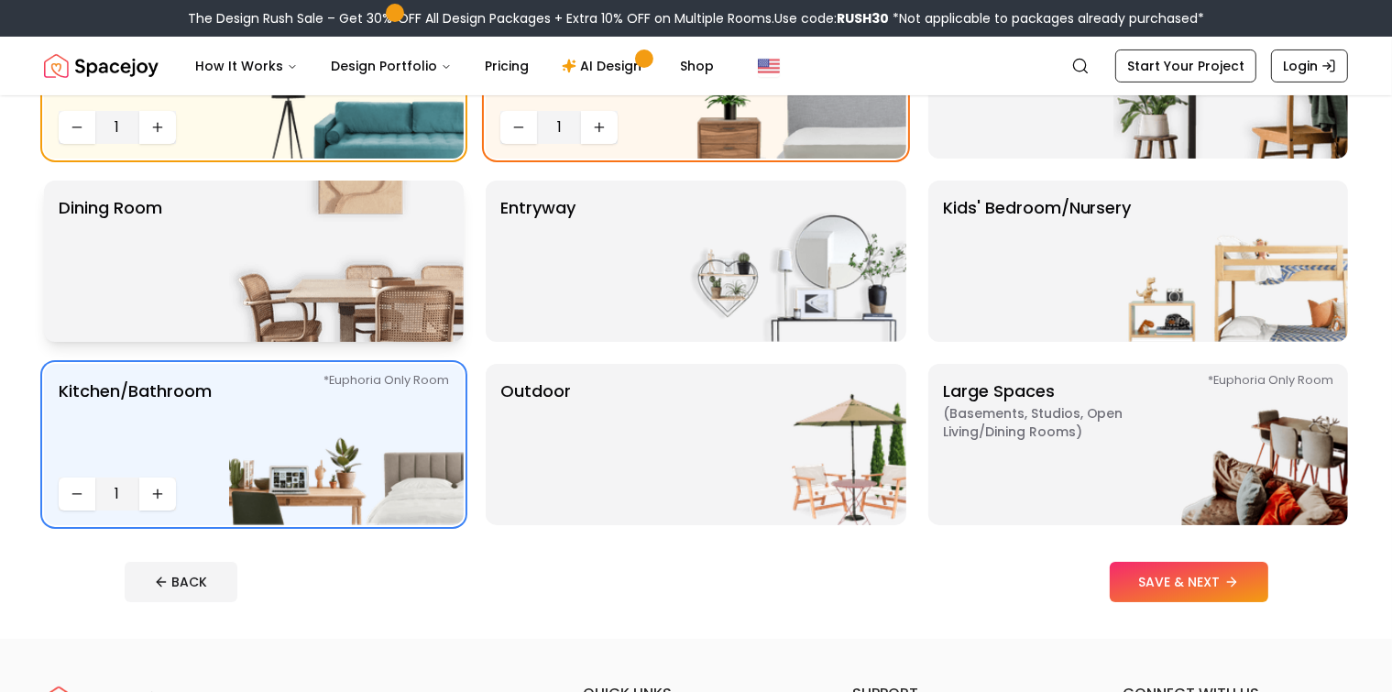
scroll to position [367, 0]
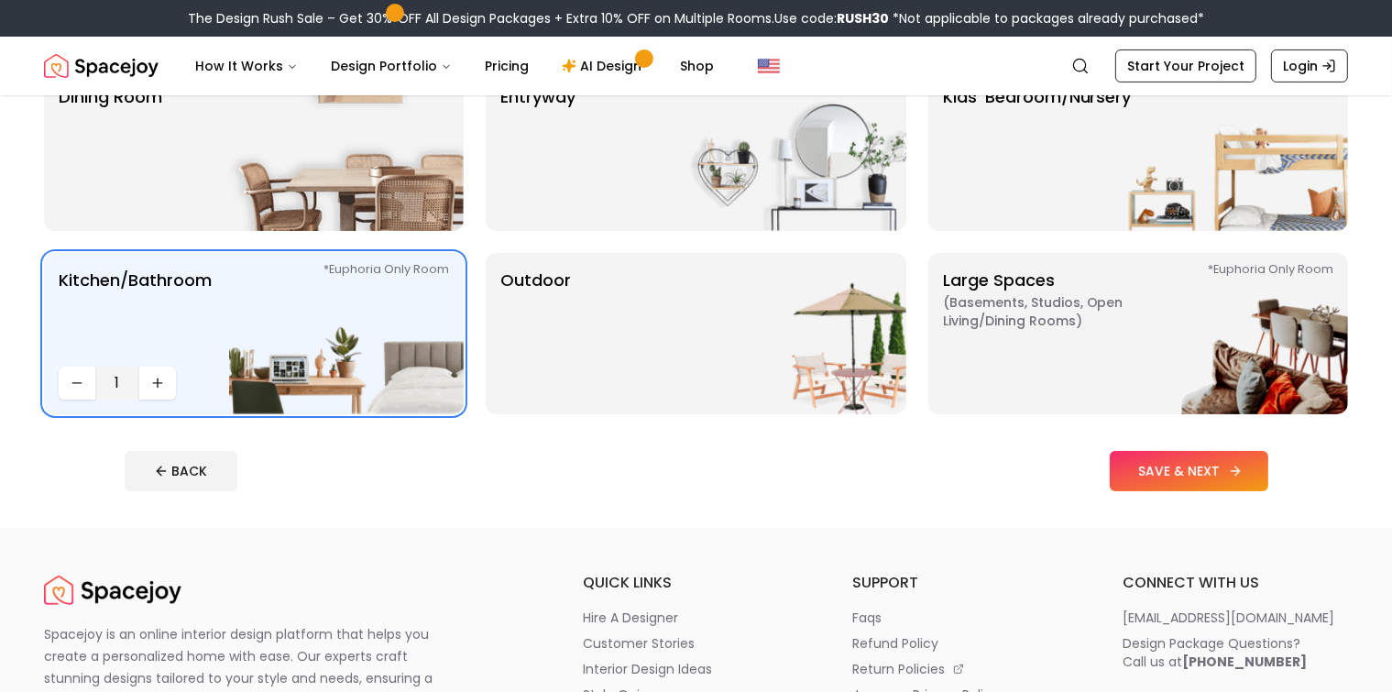
click at [1240, 471] on button "SAVE & NEXT" at bounding box center [1189, 471] width 159 height 40
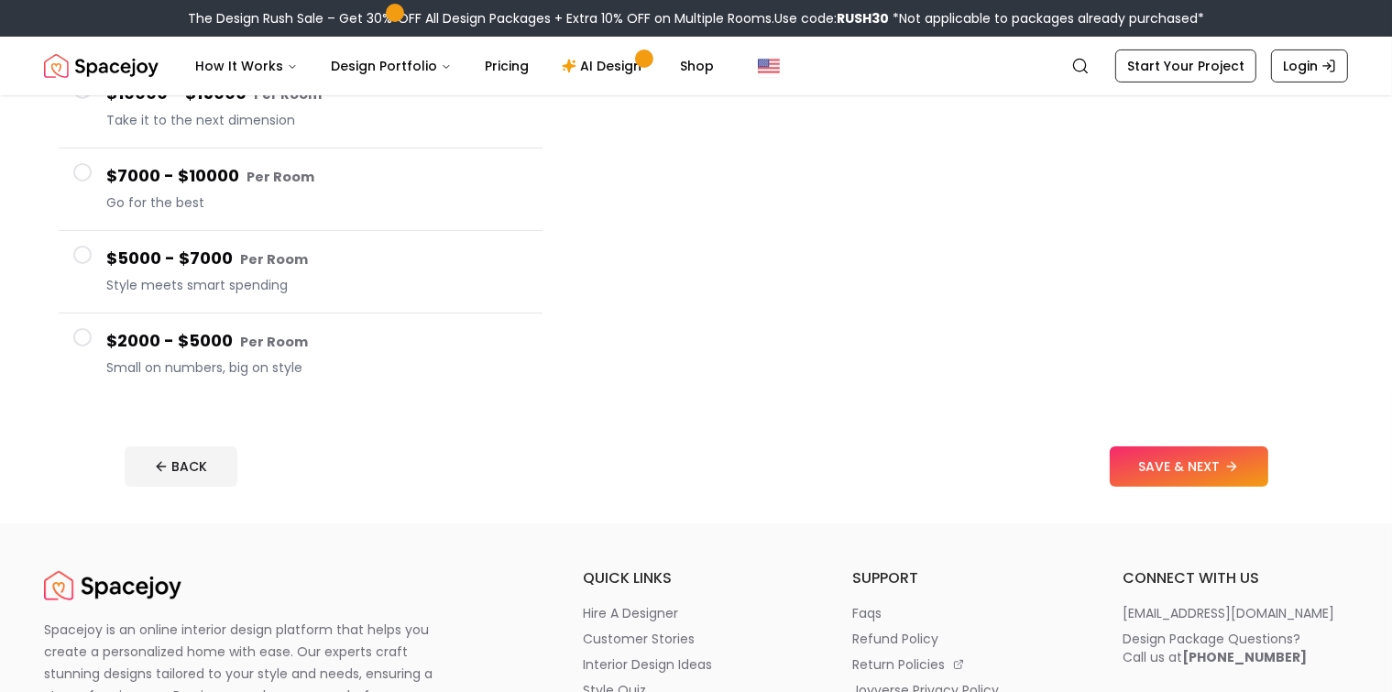
scroll to position [275, 0]
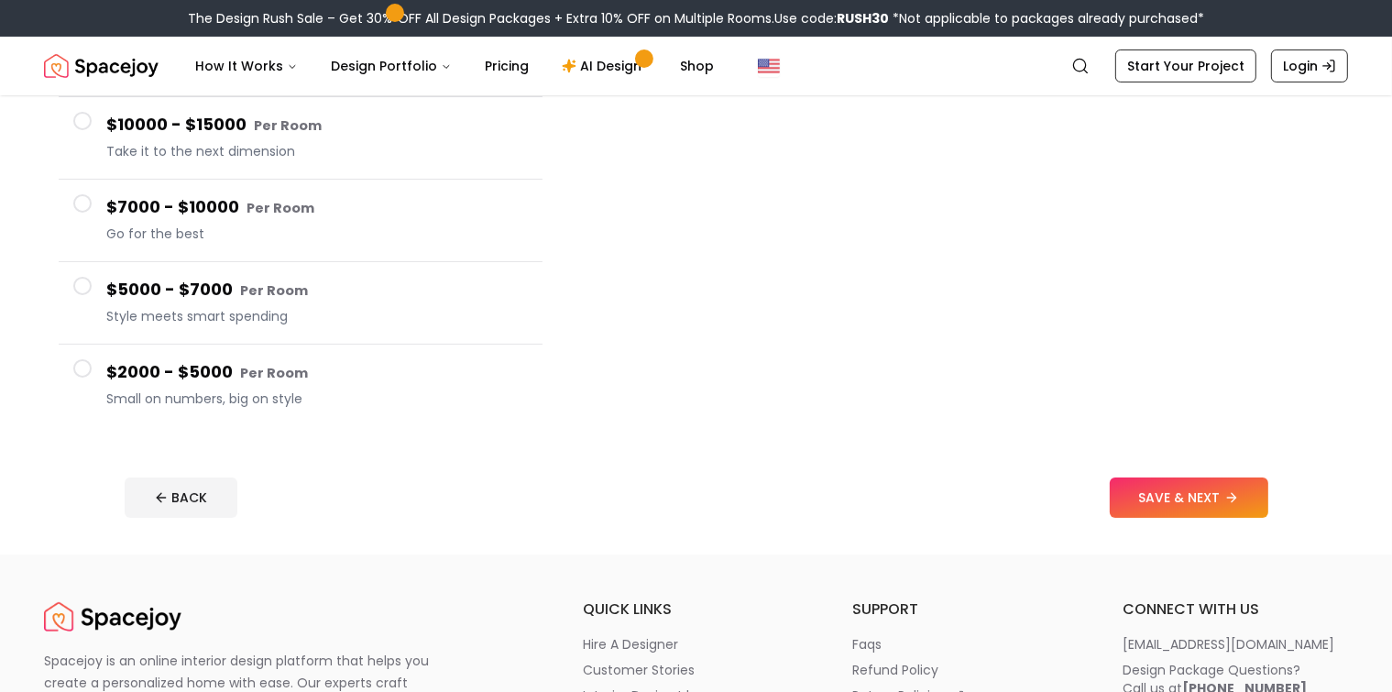
click at [229, 374] on h4 "$2000 - $5000 Per Room" at bounding box center [317, 372] width 422 height 27
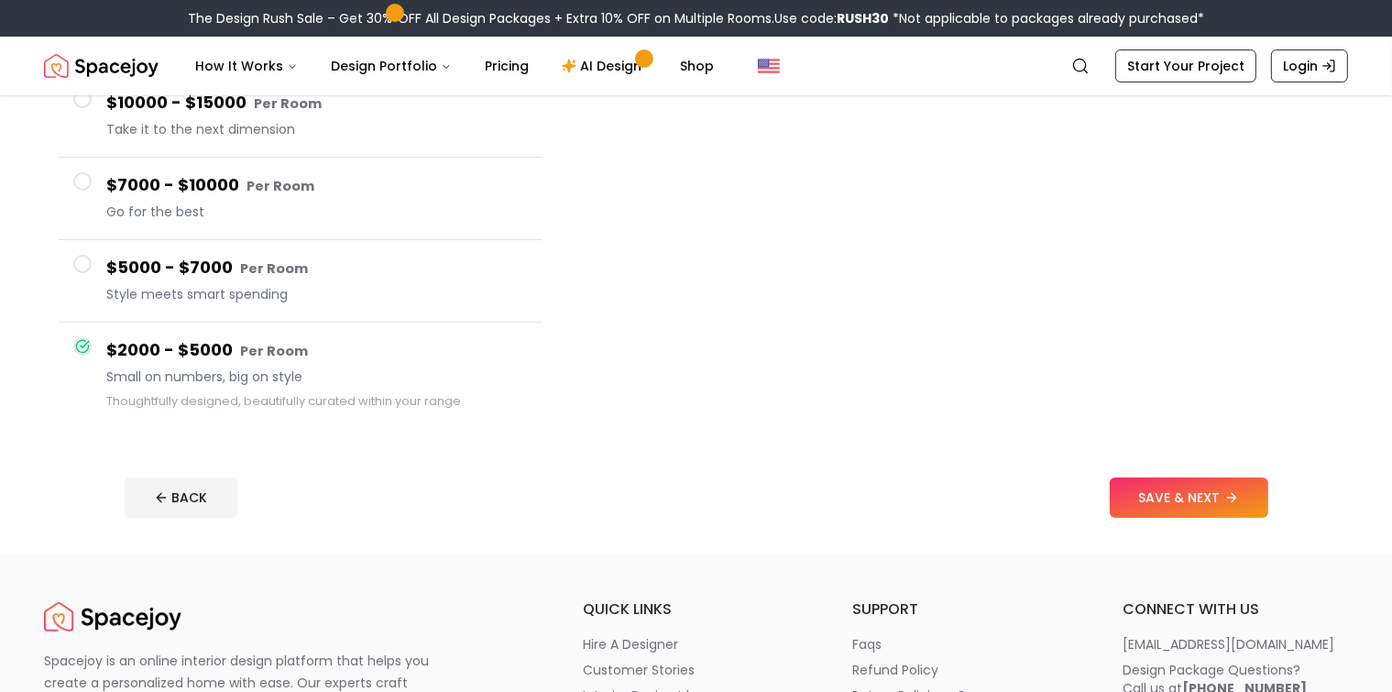
click at [265, 285] on span "Style meets smart spending" at bounding box center [317, 294] width 422 height 18
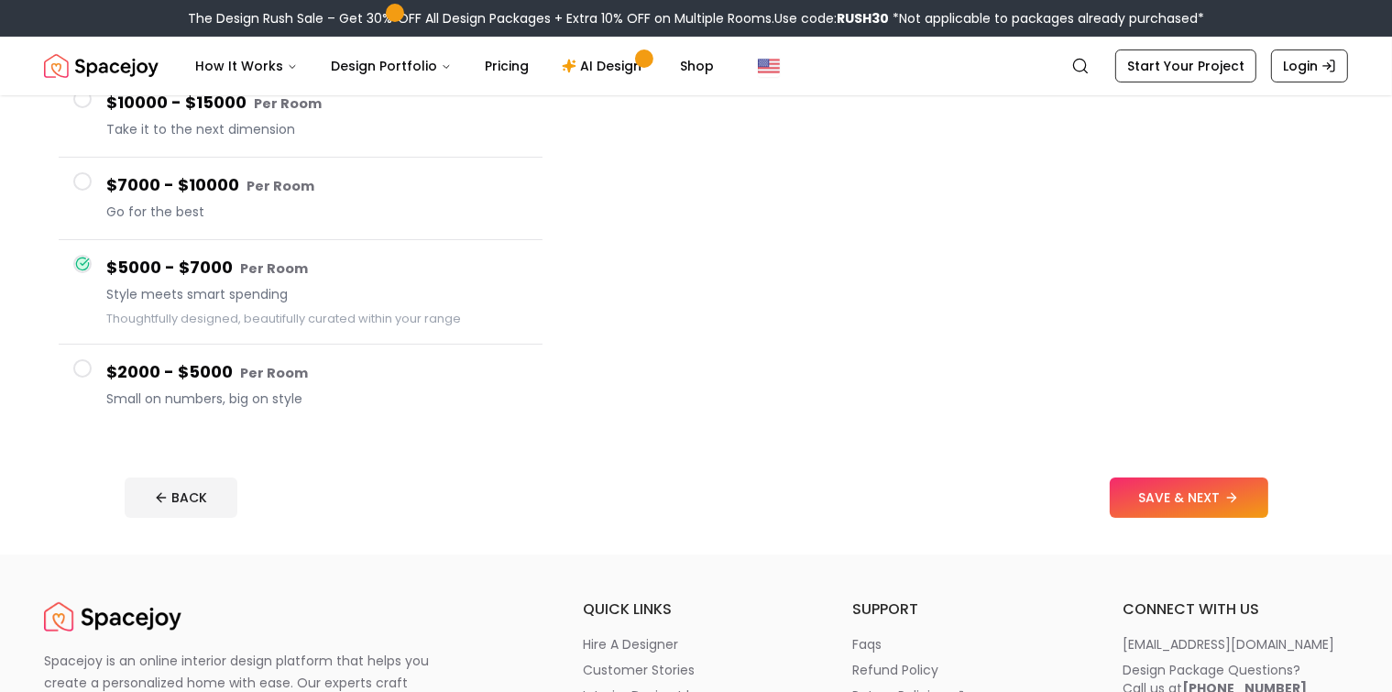
scroll to position [92, 0]
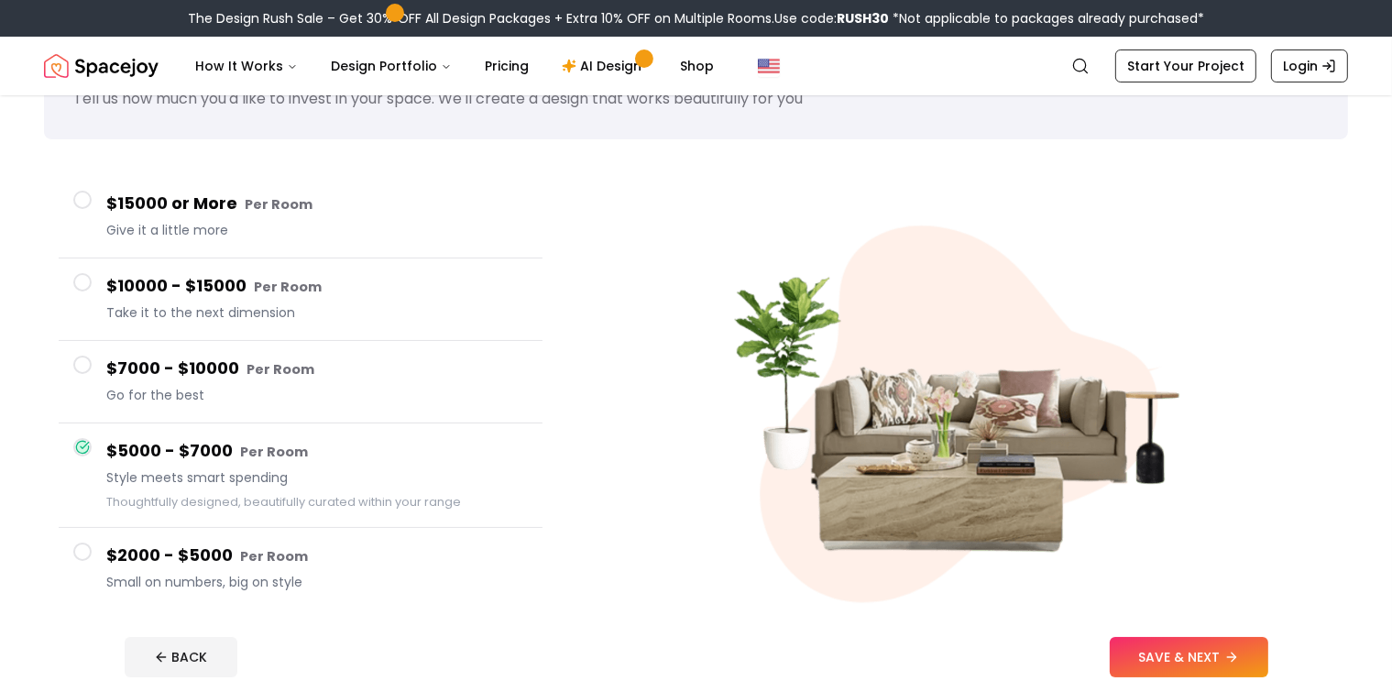
click at [258, 236] on span "Give it a little more" at bounding box center [317, 230] width 422 height 18
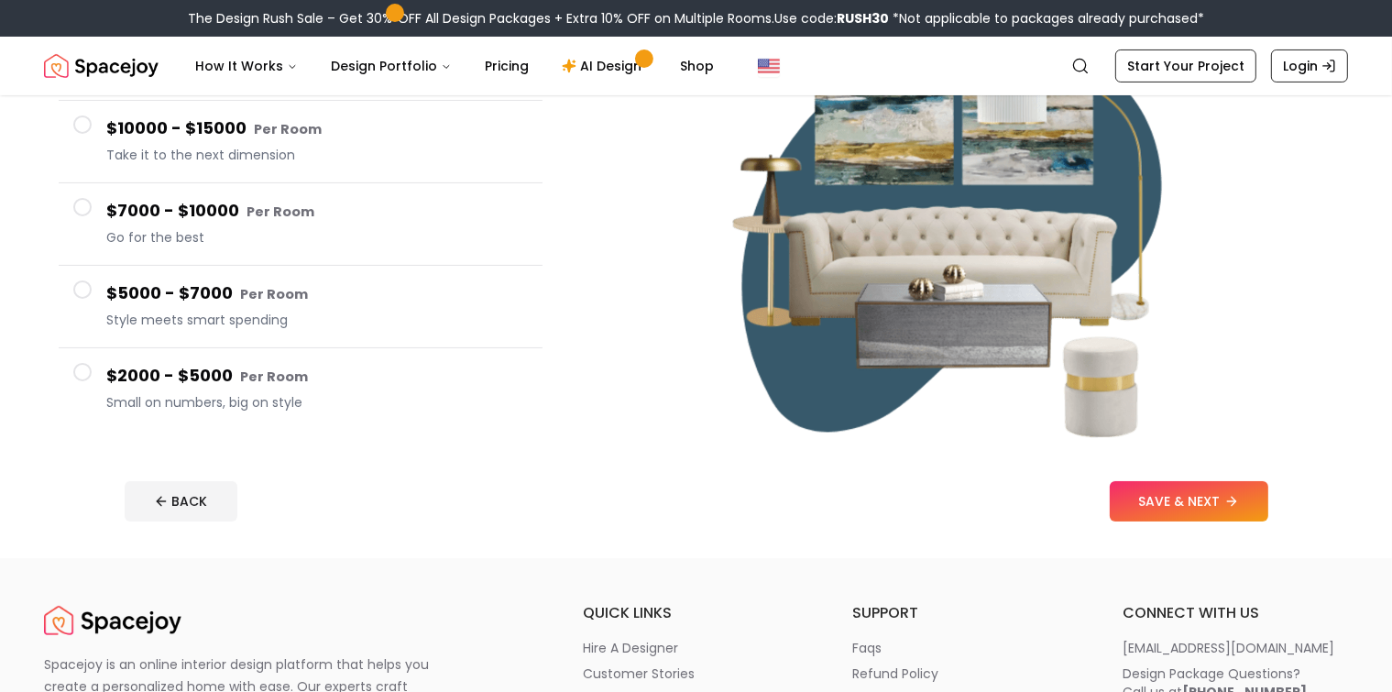
scroll to position [275, 0]
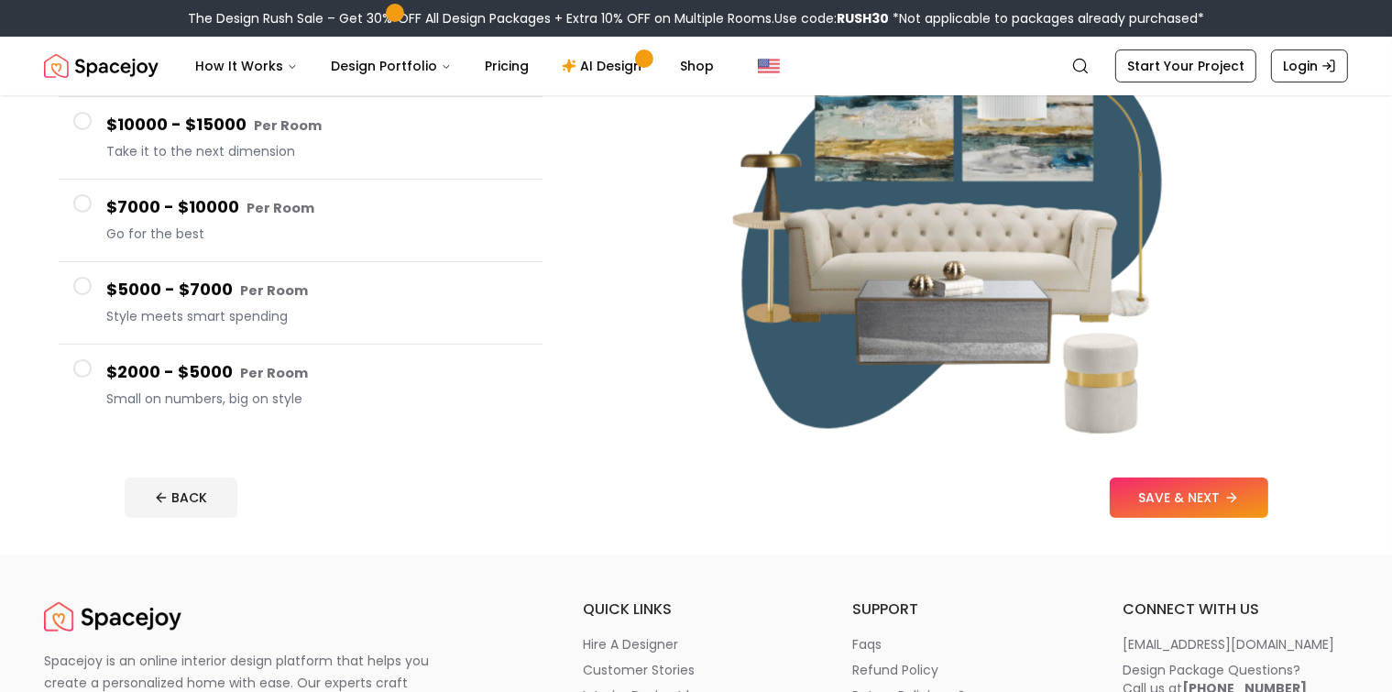
click at [242, 393] on span "Small on numbers, big on style" at bounding box center [317, 399] width 422 height 18
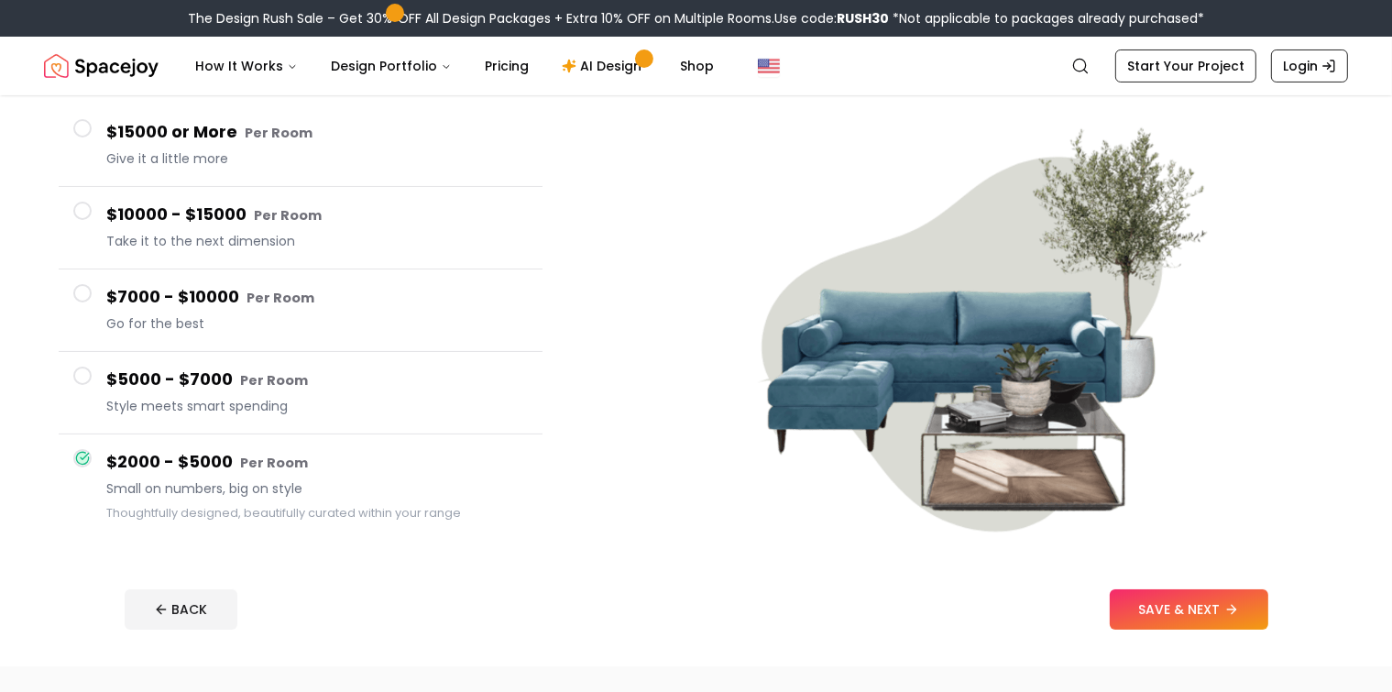
scroll to position [183, 0]
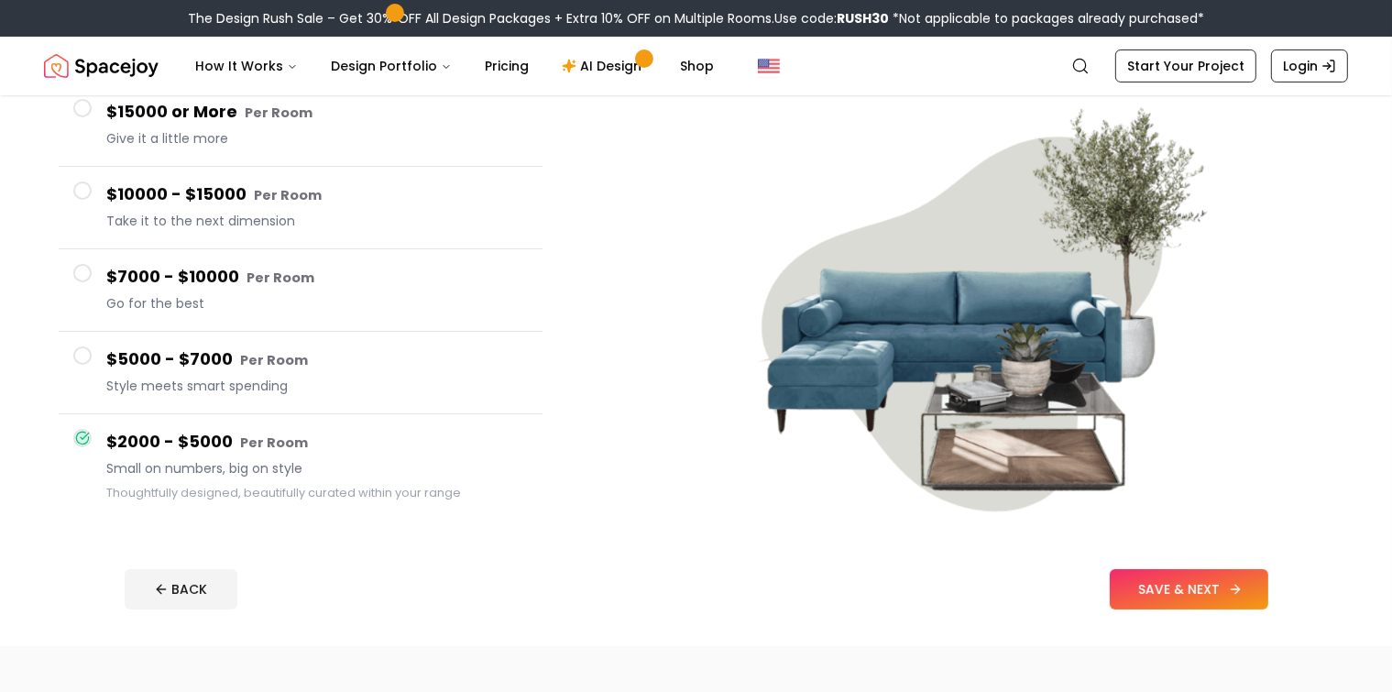
click at [1269, 578] on button "SAVE & NEXT" at bounding box center [1189, 589] width 159 height 40
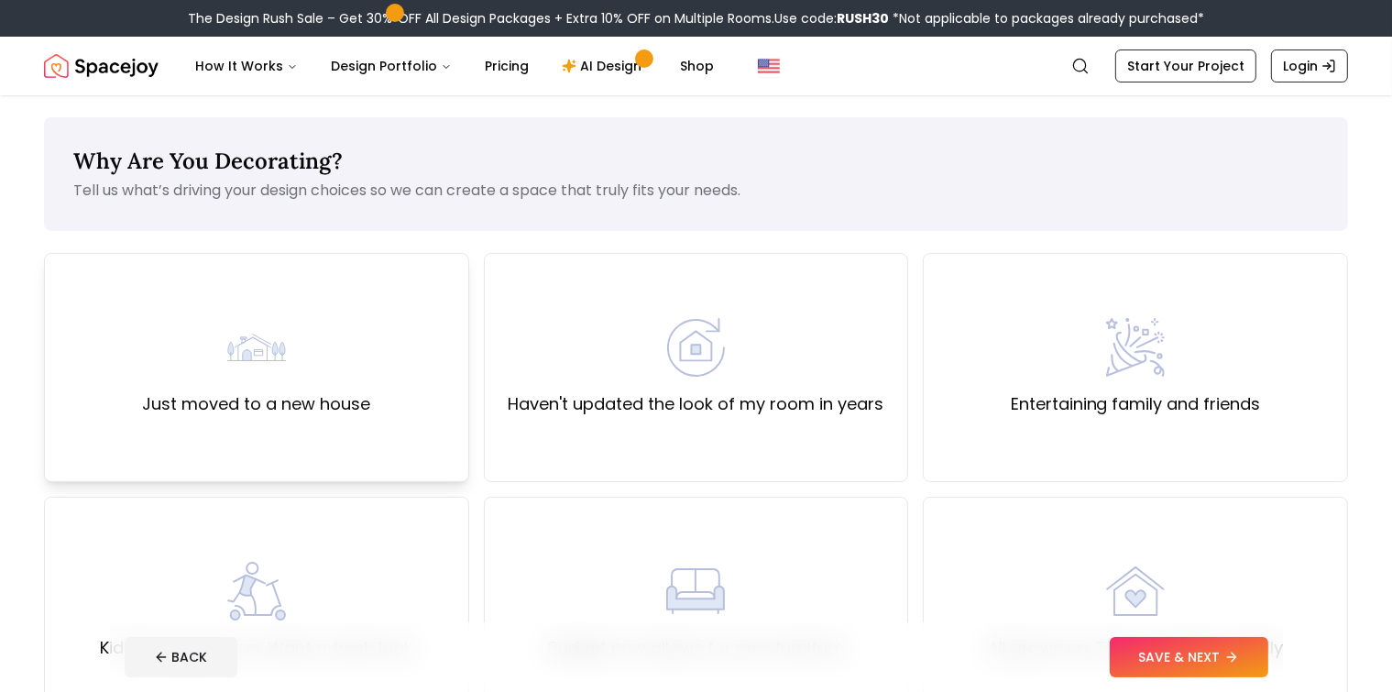
click at [325, 362] on div "Just moved to a new house" at bounding box center [256, 367] width 228 height 99
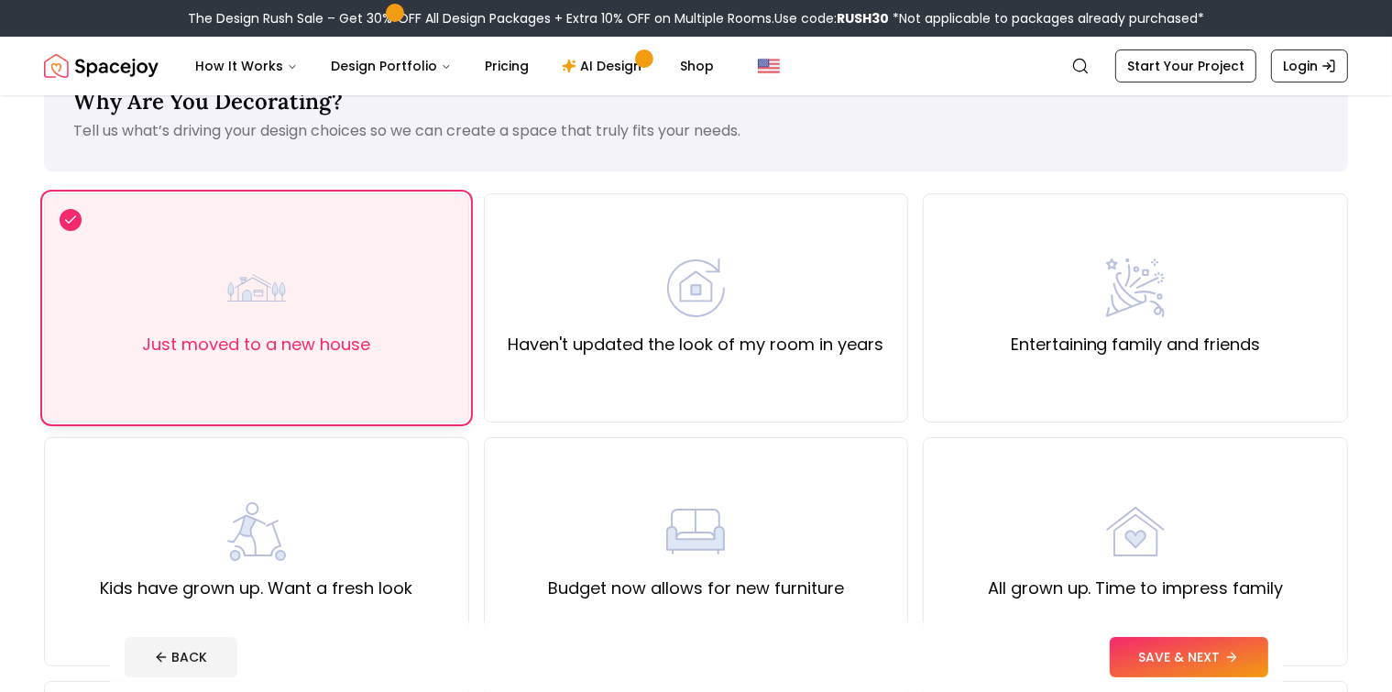
scroll to position [92, 0]
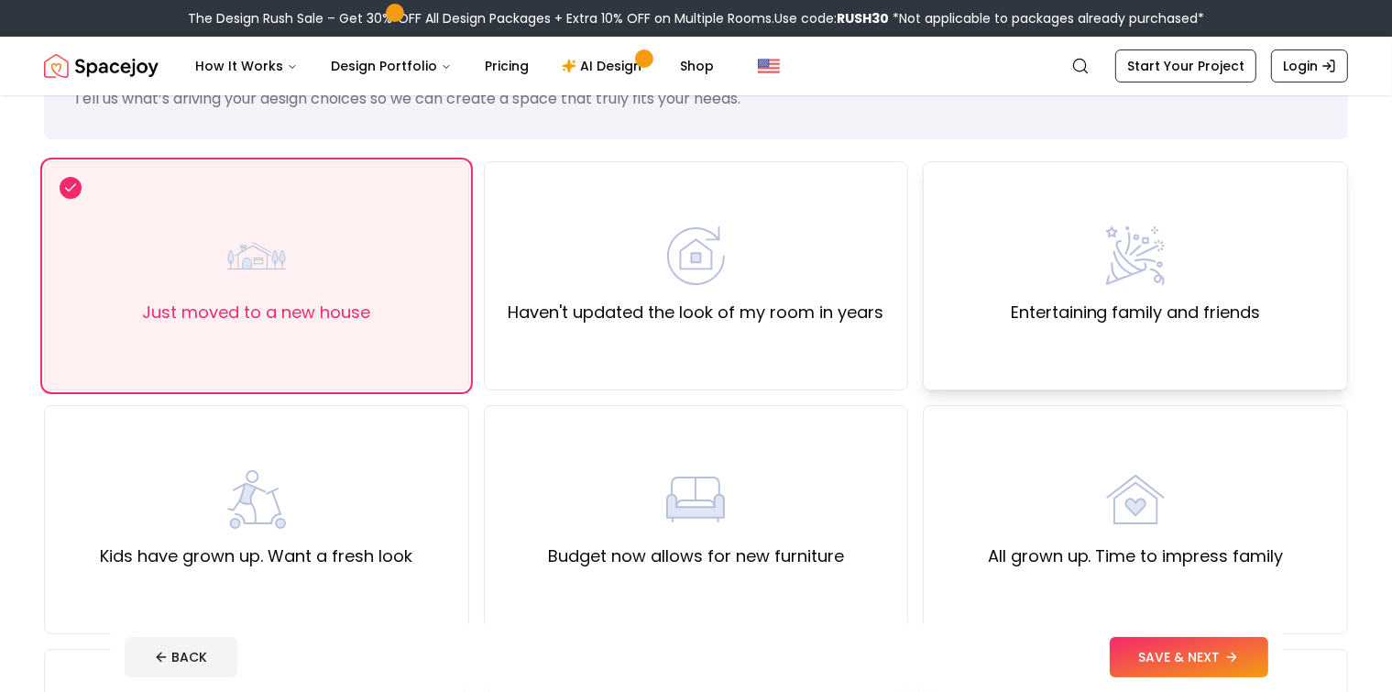
click at [1239, 310] on label "Entertaining family and friends" at bounding box center [1136, 313] width 250 height 26
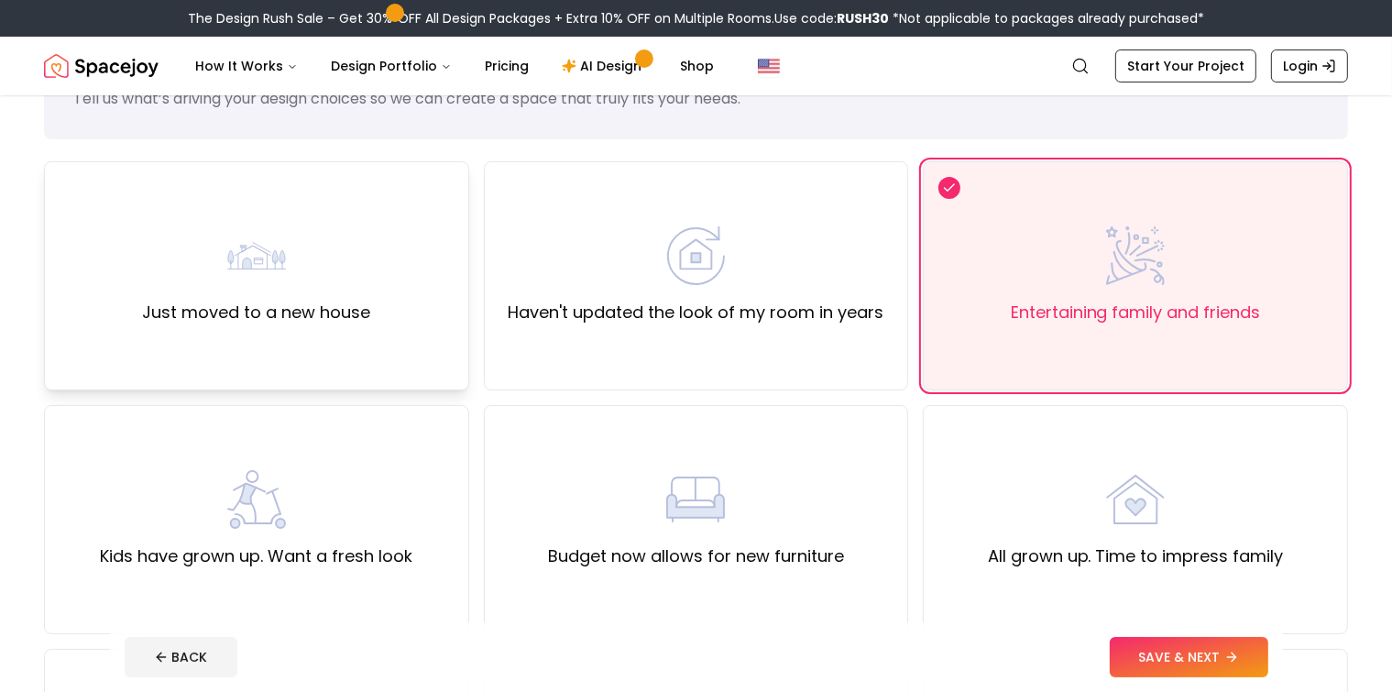
click at [148, 339] on div "Just moved to a new house" at bounding box center [256, 275] width 425 height 229
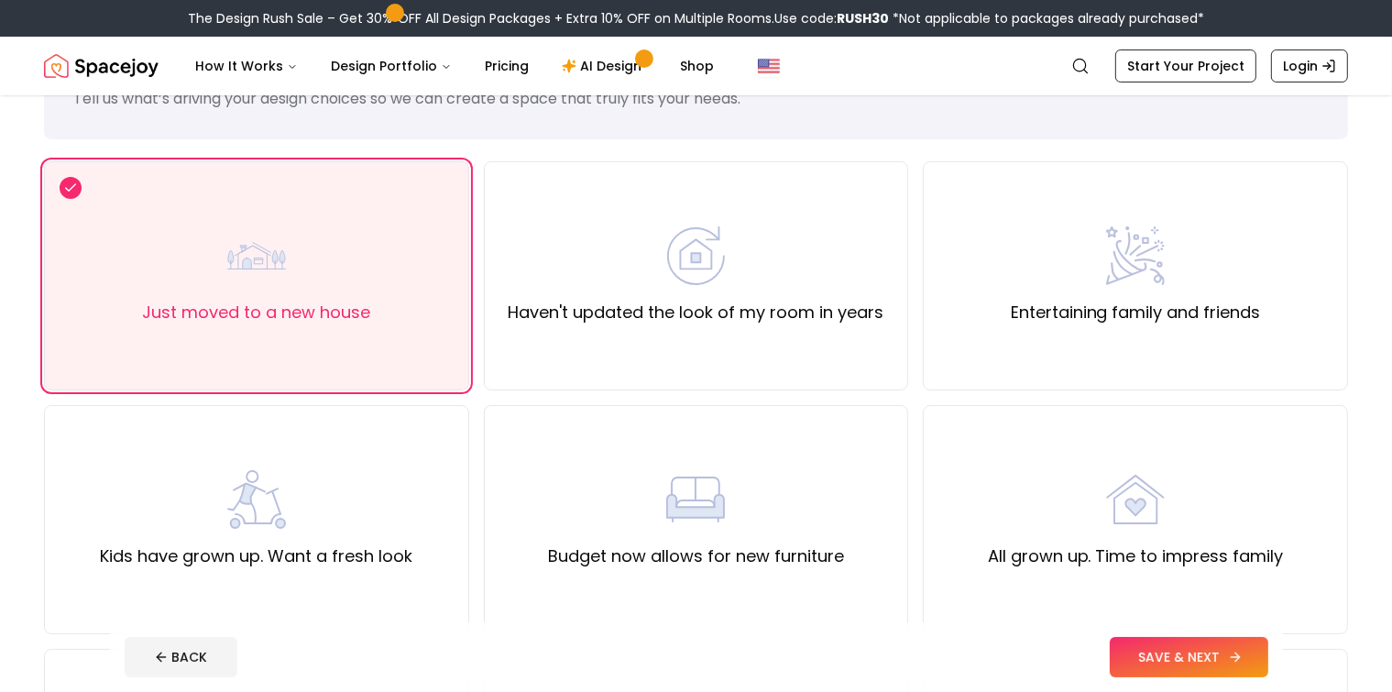
click at [1269, 654] on button "SAVE & NEXT" at bounding box center [1189, 657] width 159 height 40
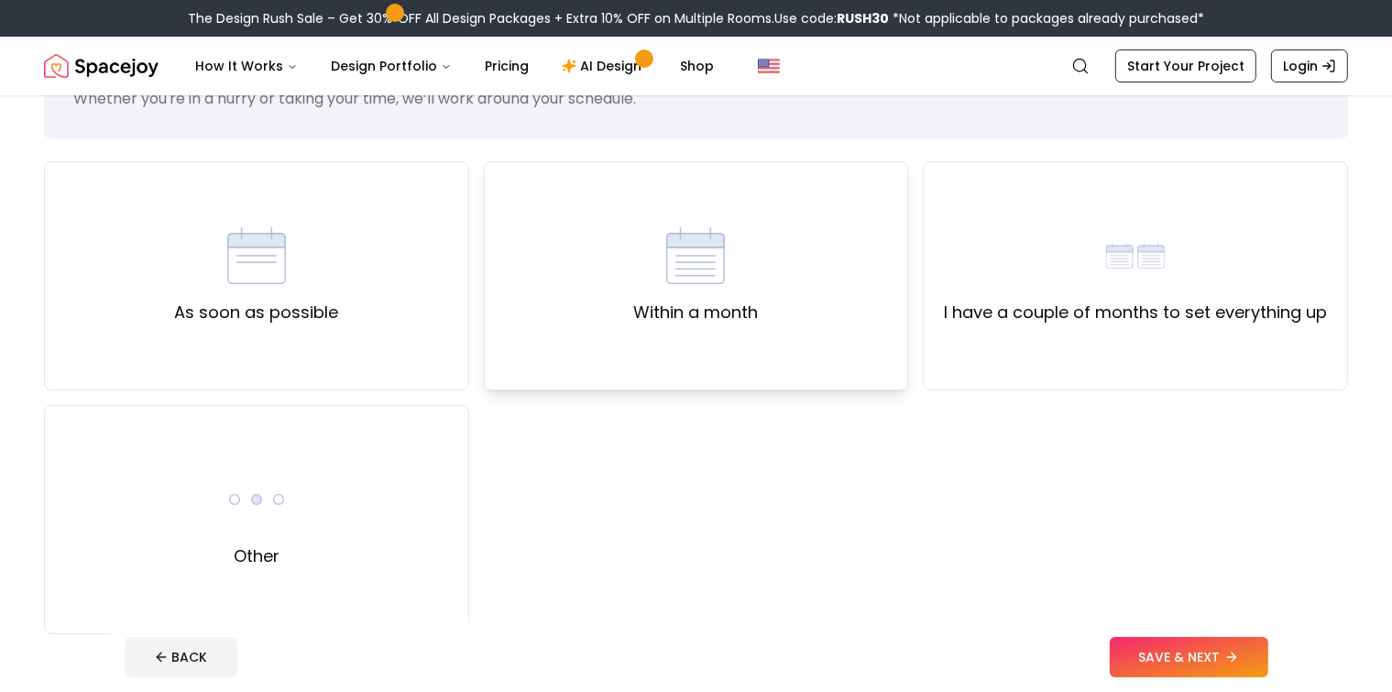
click at [802, 296] on div "Within a month" at bounding box center [696, 275] width 425 height 229
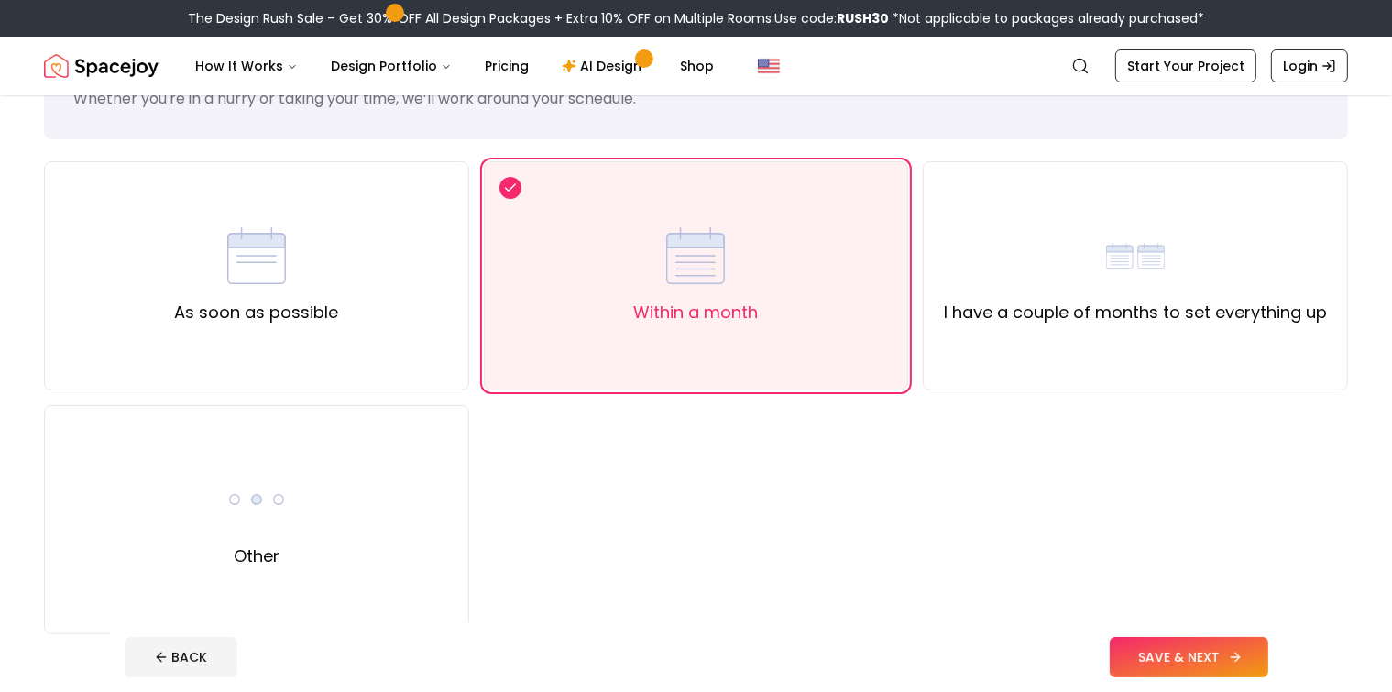
click at [1236, 656] on button "SAVE & NEXT" at bounding box center [1189, 657] width 159 height 40
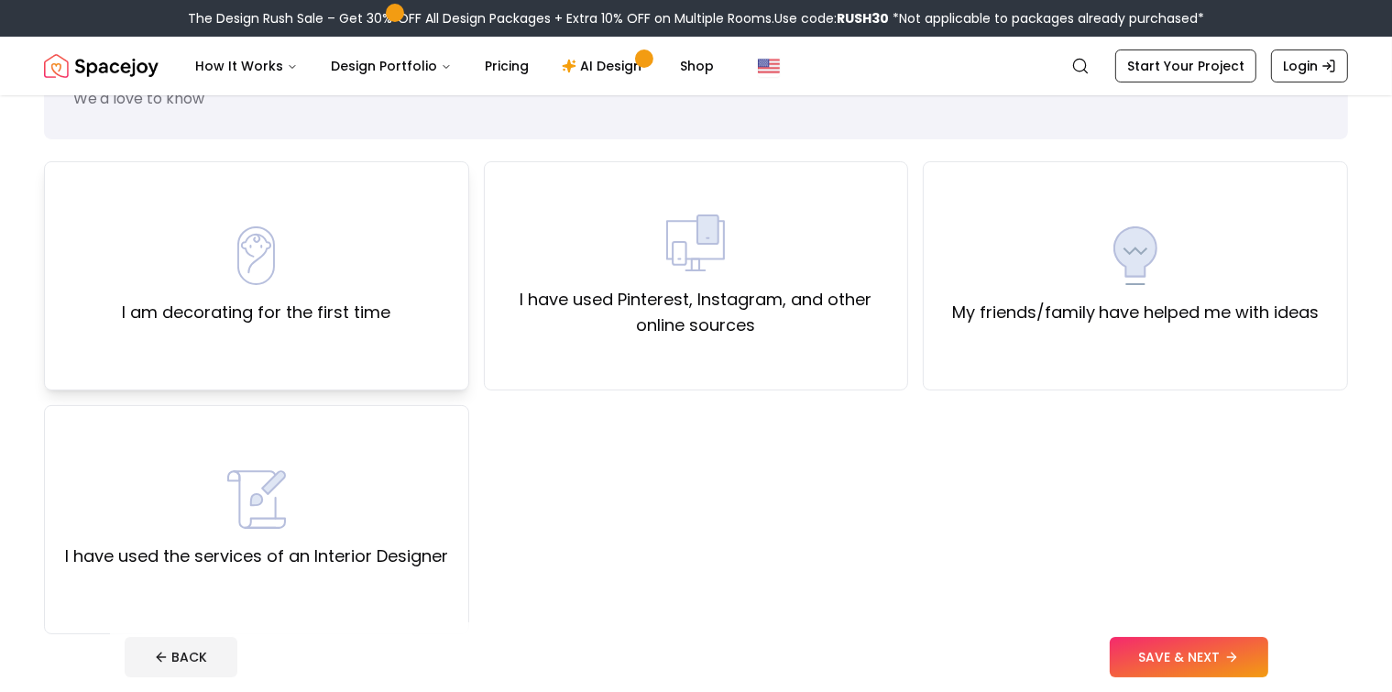
click at [266, 300] on label "I am decorating for the first time" at bounding box center [256, 313] width 269 height 26
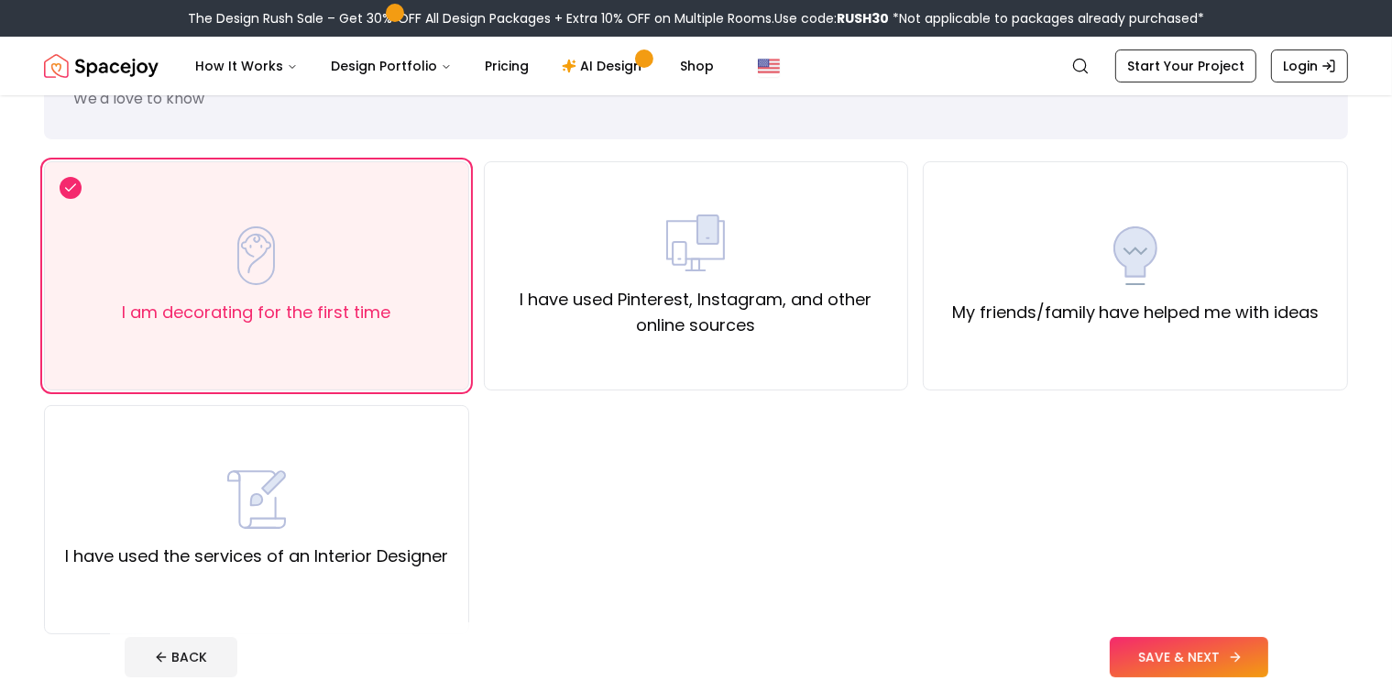
click at [1259, 662] on button "SAVE & NEXT" at bounding box center [1189, 657] width 159 height 40
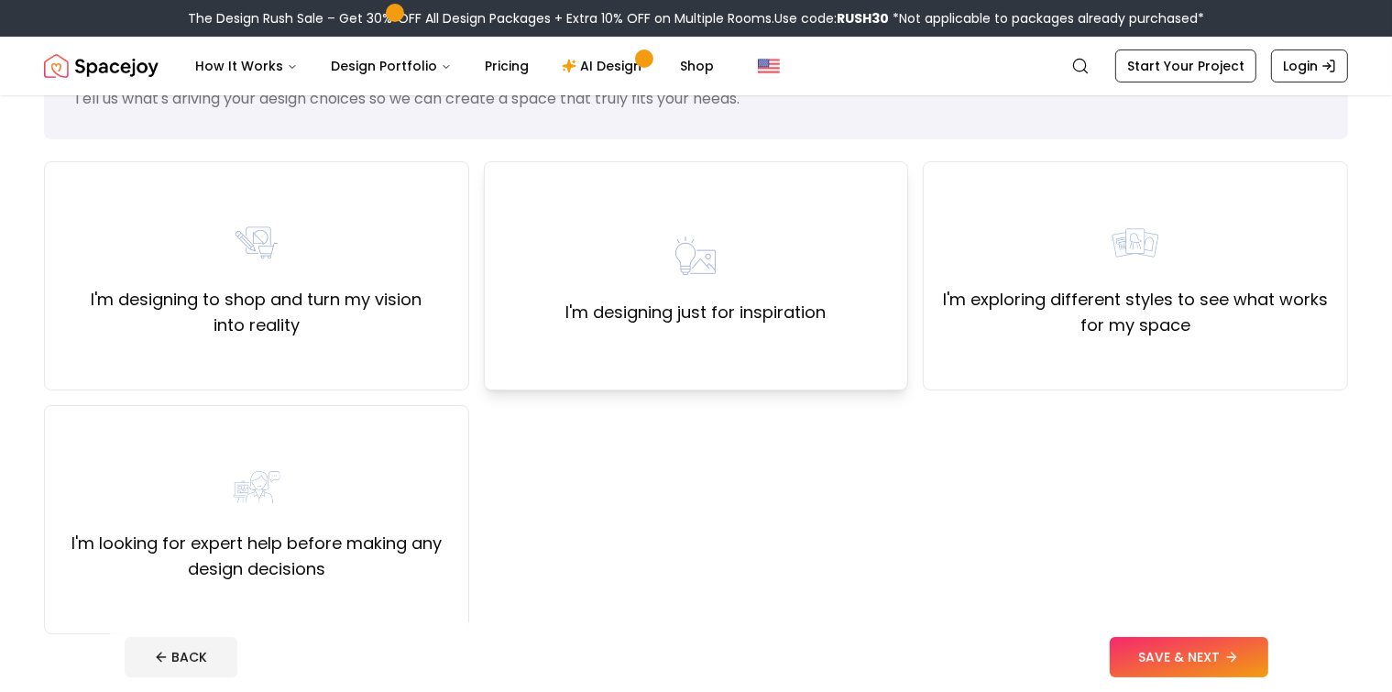
click at [621, 255] on div "I'm designing just for inspiration" at bounding box center [696, 275] width 260 height 99
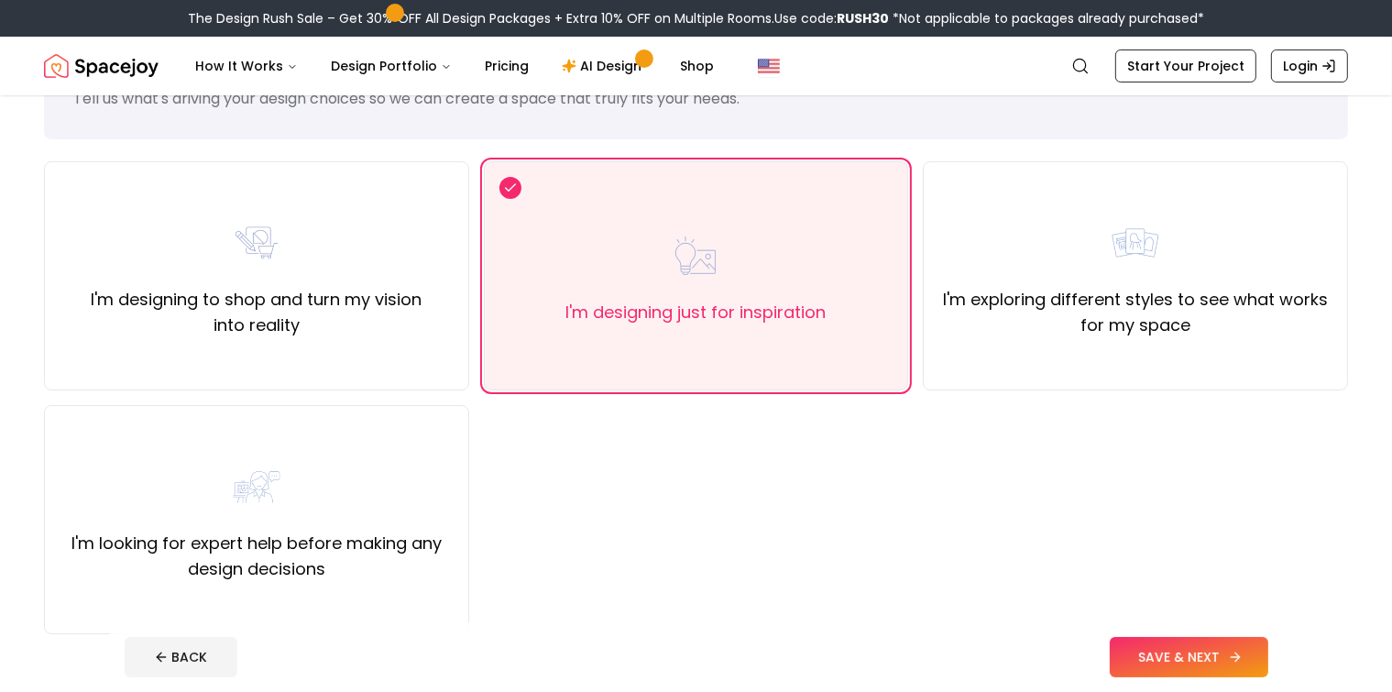
click at [1215, 657] on button "SAVE & NEXT" at bounding box center [1189, 657] width 159 height 40
